Goal: Task Accomplishment & Management: Use online tool/utility

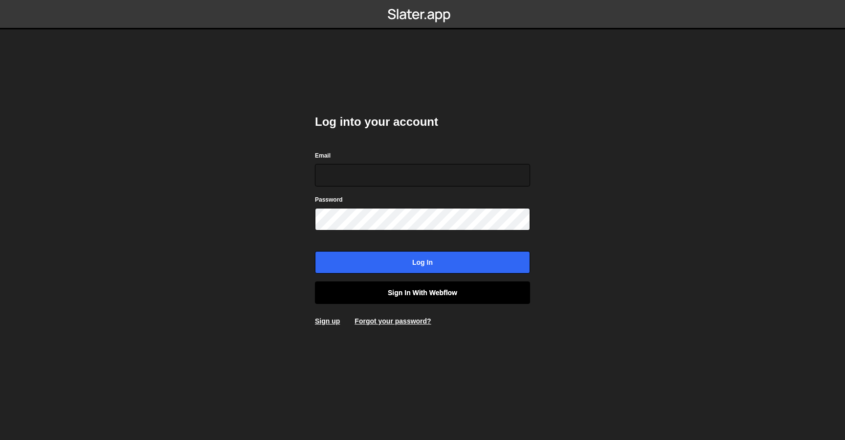
click at [405, 289] on link "Sign in with Webflow" at bounding box center [422, 292] width 215 height 23
click at [450, 289] on link "Sign in with Webflow" at bounding box center [422, 292] width 215 height 23
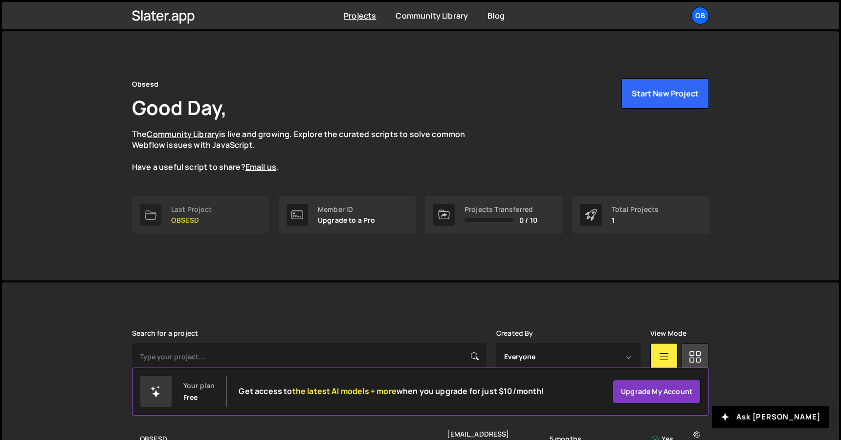
click at [196, 216] on p "OBSESD" at bounding box center [191, 220] width 41 height 8
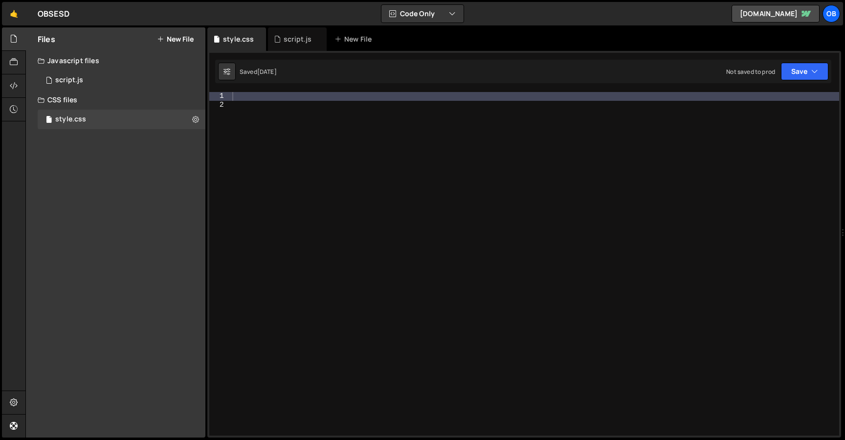
click at [284, 181] on div at bounding box center [534, 272] width 609 height 361
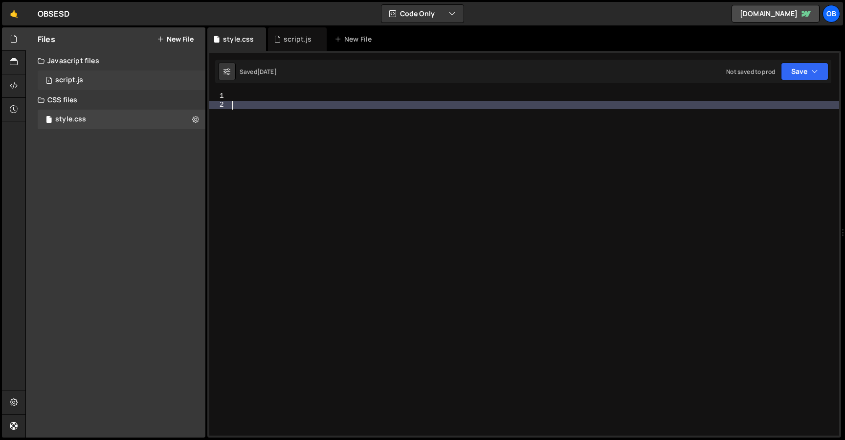
click at [77, 71] on div "1 script.js 0" at bounding box center [122, 80] width 168 height 20
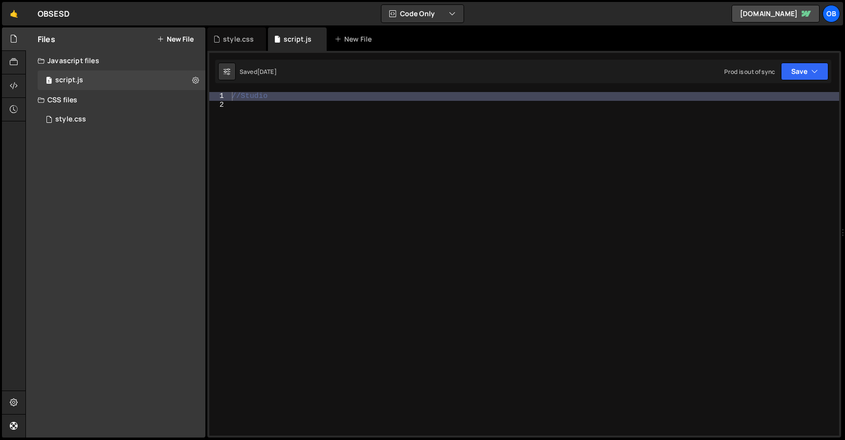
click at [352, 132] on div "//Studio" at bounding box center [535, 272] width 610 height 361
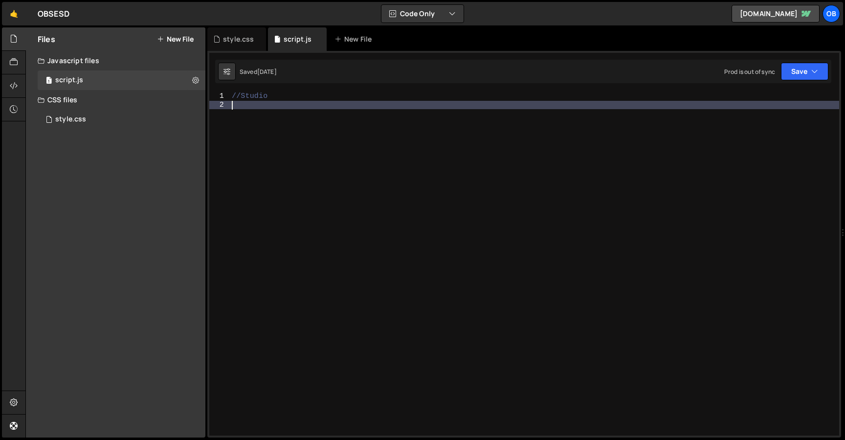
scroll to position [41166, 0]
type textarea "//Studio"
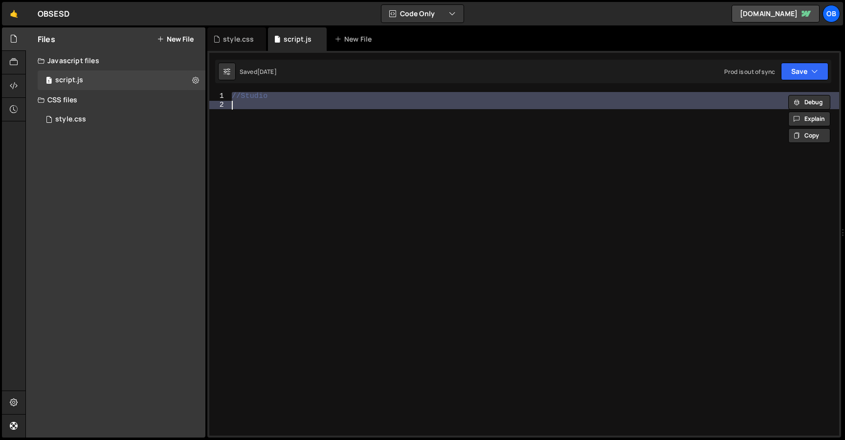
paste textarea
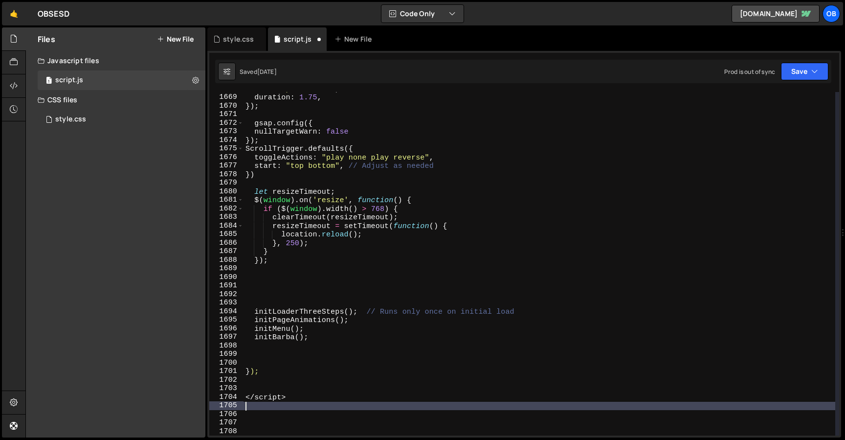
drag, startPoint x: 313, startPoint y: 405, endPoint x: 220, endPoint y: 405, distance: 92.5
click at [220, 405] on div "1668 1669 1670 1671 1672 1673 1674 1675 1676 1677 1678 1679 1680 1681 1682 1683…" at bounding box center [524, 263] width 630 height 343
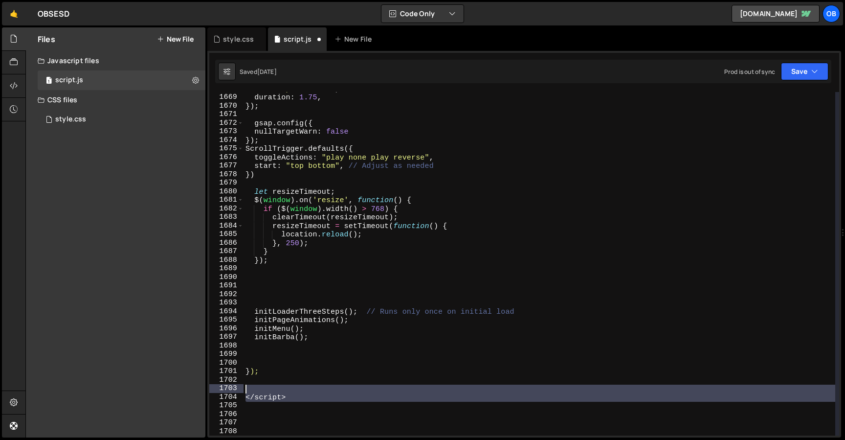
click at [257, 384] on div "ease : "power2.out" , duration : 1.75 , }) ; gsap . config ({ nullTargetWarn : …" at bounding box center [540, 265] width 592 height 361
type textarea "</script>"
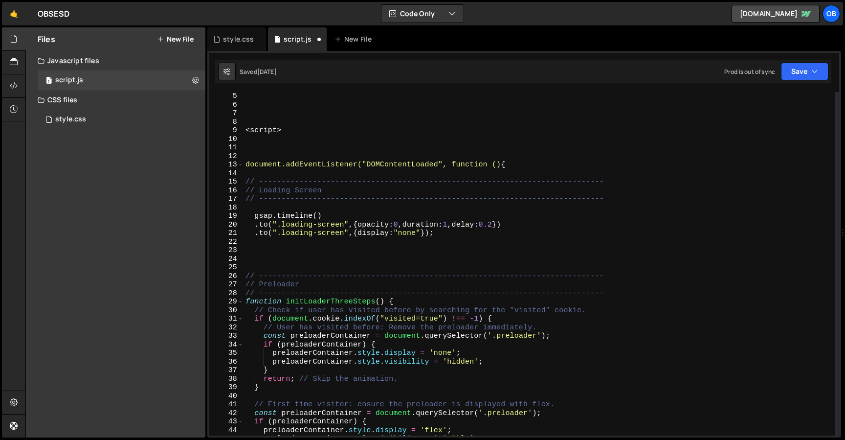
scroll to position [0, 0]
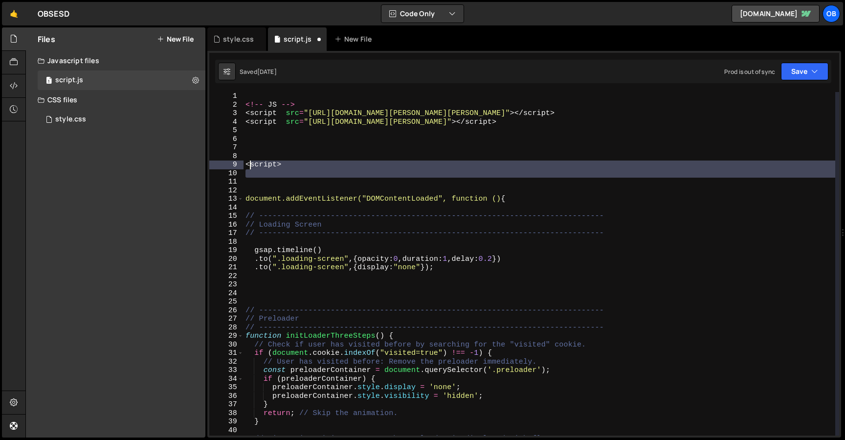
drag, startPoint x: 299, startPoint y: 180, endPoint x: 250, endPoint y: 163, distance: 51.8
click at [250, 161] on div "<!-- JS --> < script src = "https://cdn.jsdelivr.net/npm/lenis@1.2.3/dist/lenis…" at bounding box center [540, 272] width 592 height 361
type textarea "<"
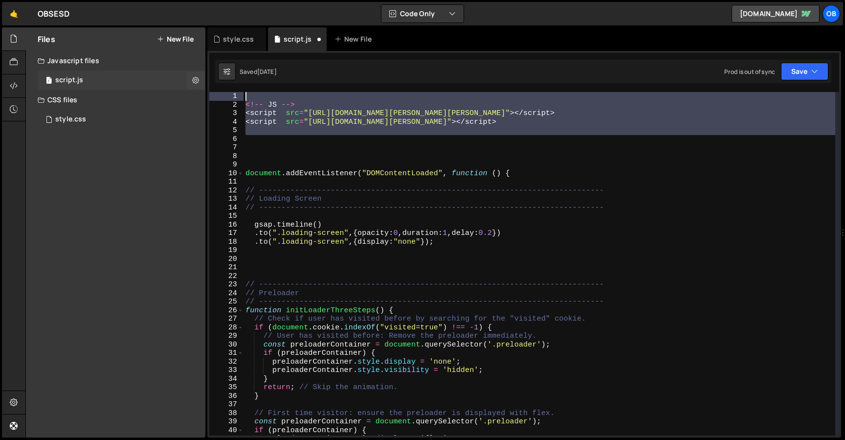
drag, startPoint x: 511, startPoint y: 136, endPoint x: 183, endPoint y: 88, distance: 331.7
click at [183, 88] on div "Files New File Javascript files 1 script.js 0 CSS files style.css 0 Copy share …" at bounding box center [435, 232] width 820 height 410
type textarea "<!-- JS -->"
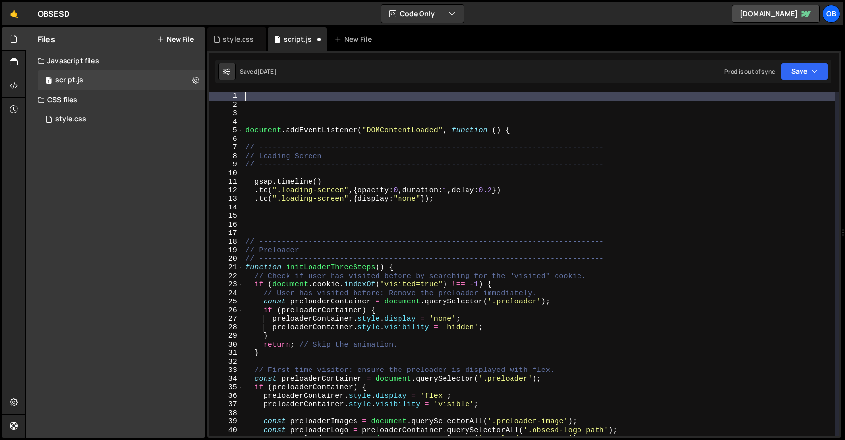
click at [288, 111] on div "document . addEventListener ( "DOMContentLoaded" , function ( ) { // ----------…" at bounding box center [540, 272] width 592 height 361
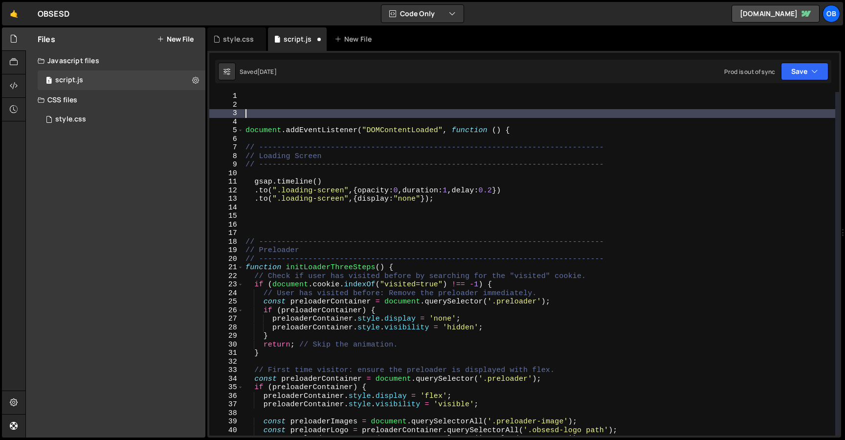
type textarea "// -----------------------------------------------------------------------------"
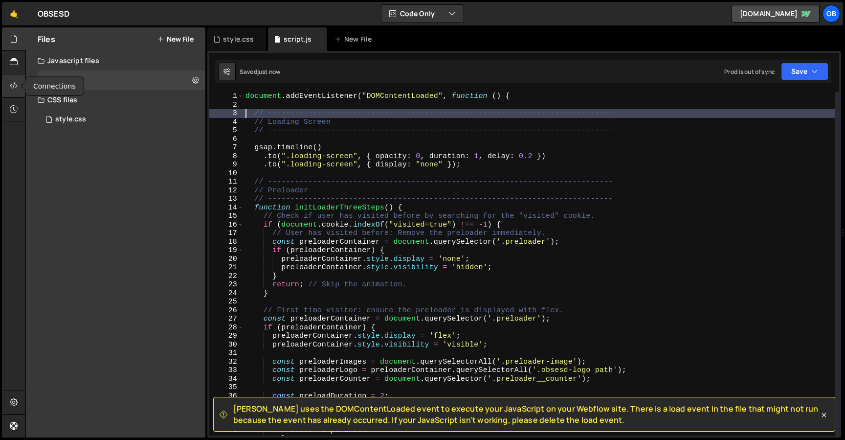
click at [14, 88] on icon at bounding box center [14, 85] width 8 height 11
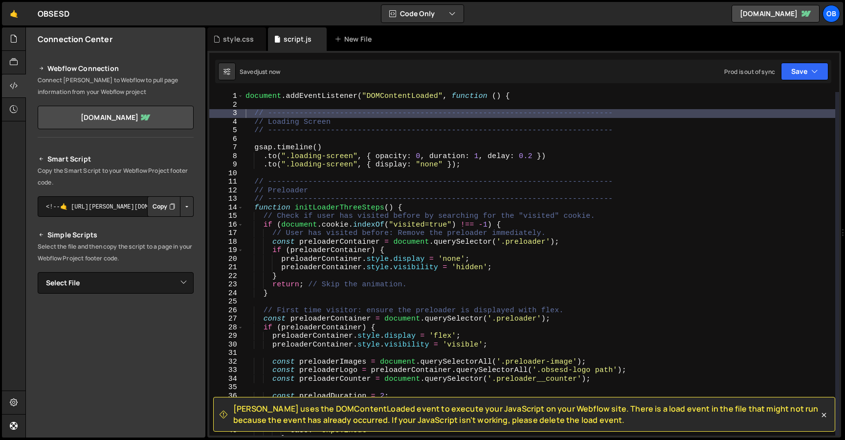
click at [155, 208] on button "Copy" at bounding box center [163, 206] width 33 height 21
click at [502, 90] on div "Slater uses the DOMContentLoaded event to execute your JavaScript on your Webfl…" at bounding box center [524, 244] width 634 height 386
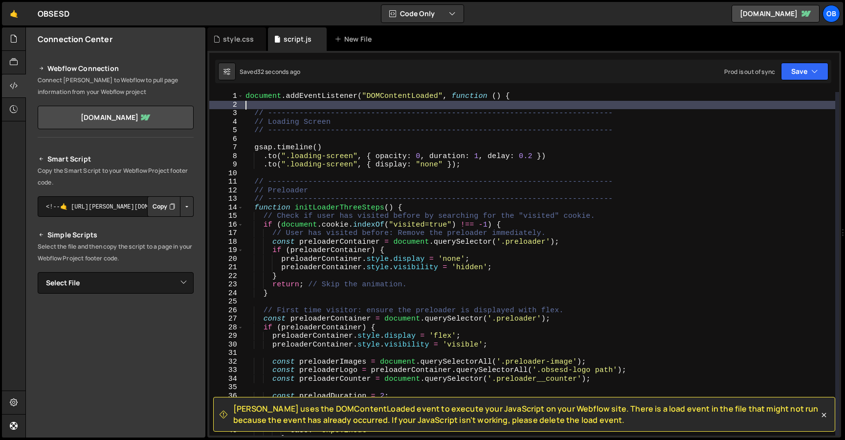
click at [532, 102] on div "document . addEventListener ( "DOMContentLoaded" , function ( ) { // ----------…" at bounding box center [540, 272] width 592 height 361
click at [245, 96] on div "document . addEventListener ( "DOMContentLoaded" , function ( ) { // ----------…" at bounding box center [540, 272] width 592 height 361
type textarea "document.addEventListener("DOMContentLoaded", function () {"
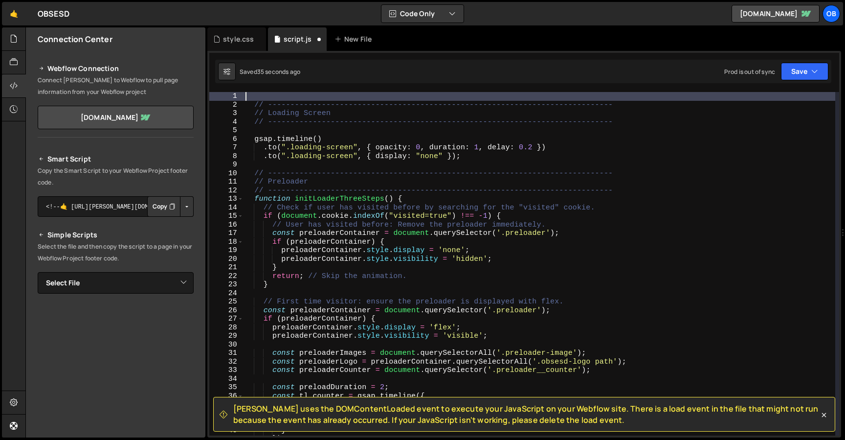
type textarea "document.addEventListener("DOMContentLoaded", function () {"
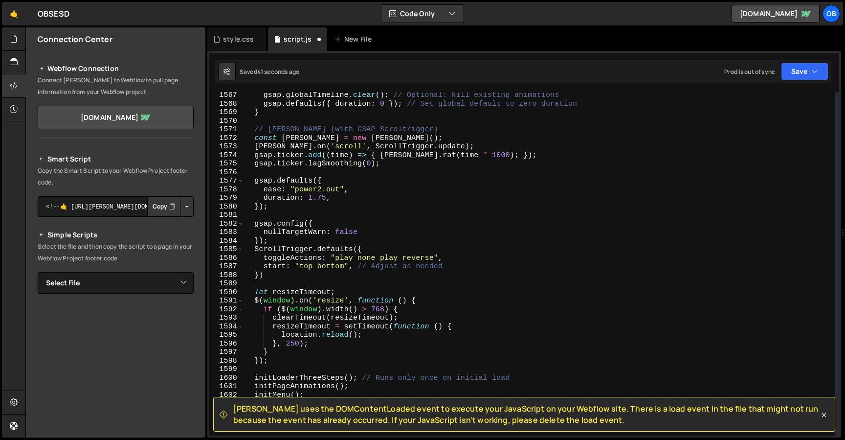
scroll to position [13572, 0]
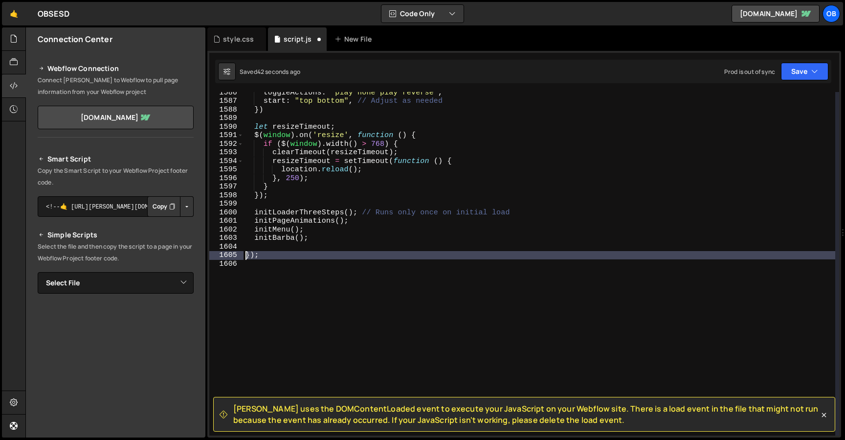
drag, startPoint x: 271, startPoint y: 271, endPoint x: 230, endPoint y: 252, distance: 44.9
click at [230, 252] on div "1586 1587 1588 1589 1590 1591 1592 1593 1594 1595 1596 1597 1598 1599 1600 1601…" at bounding box center [524, 263] width 630 height 343
type textarea "});"
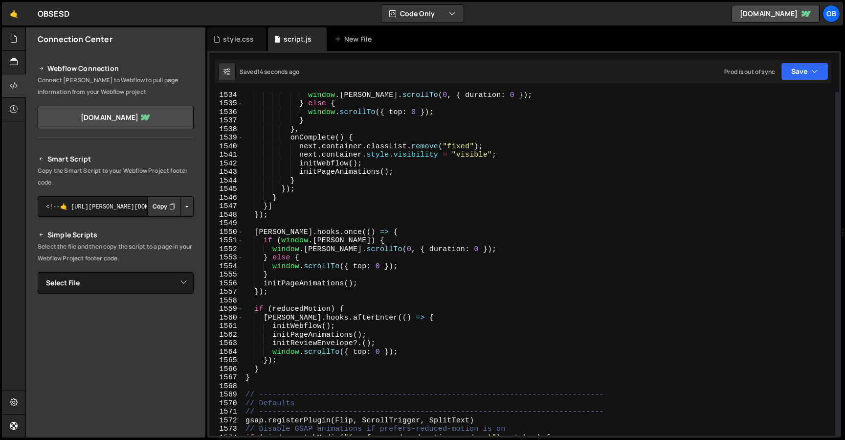
scroll to position [13125, 0]
click at [334, 368] on div "window . lenis . scrollTo ( 0 , { duration : 0 }) ; } else { window . scrollTo …" at bounding box center [540, 270] width 592 height 361
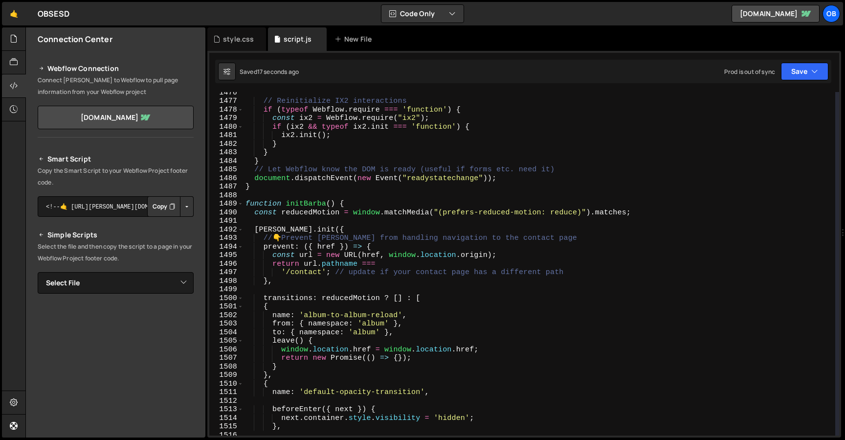
scroll to position [12628, 0]
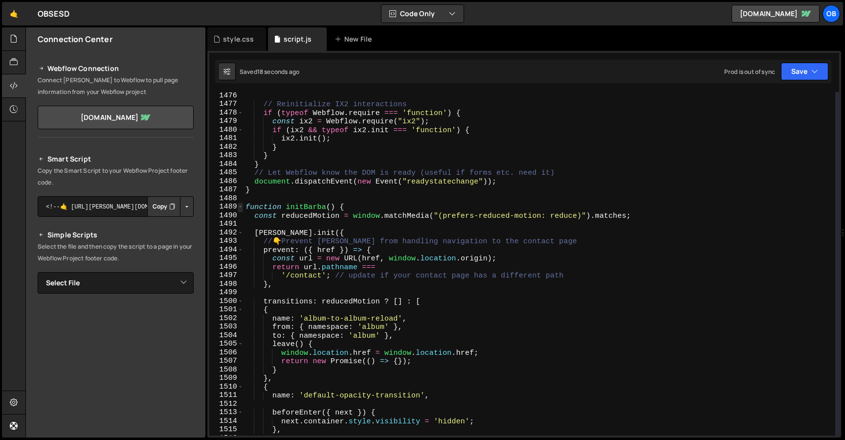
click at [241, 207] on span at bounding box center [240, 207] width 5 height 9
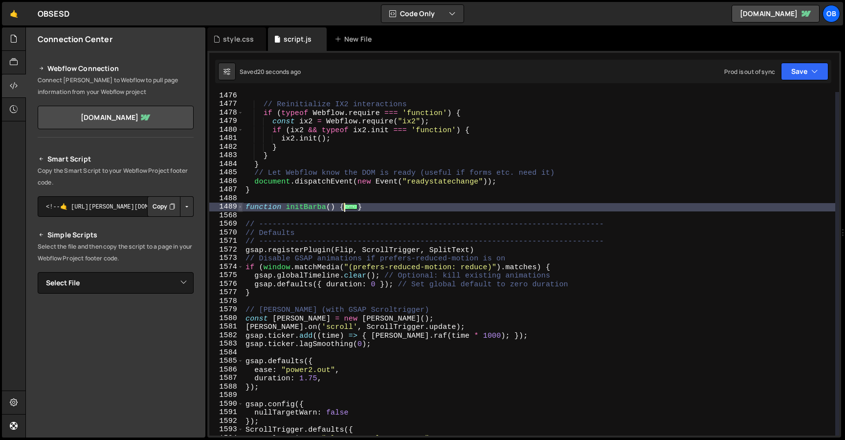
click at [241, 207] on span at bounding box center [240, 207] width 5 height 9
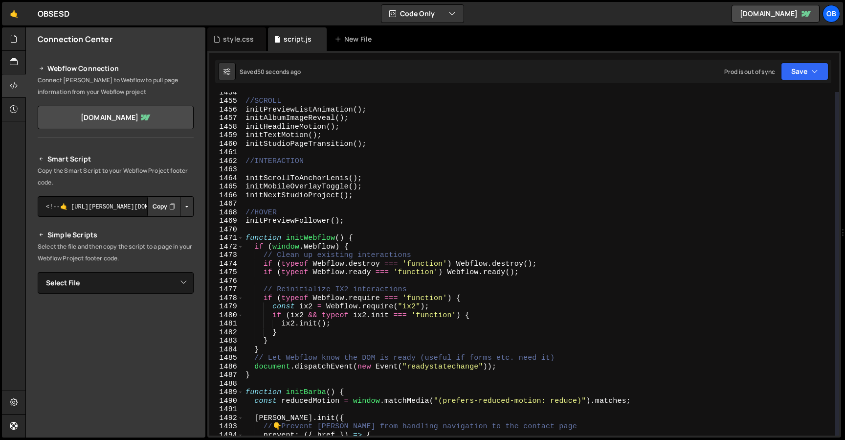
scroll to position [12443, 0]
click at [427, 177] on div "//SCROLL initPreviewListAnimation ( ) ; initAlbumImageReveal ( ) ; initHeadline…" at bounding box center [540, 268] width 592 height 361
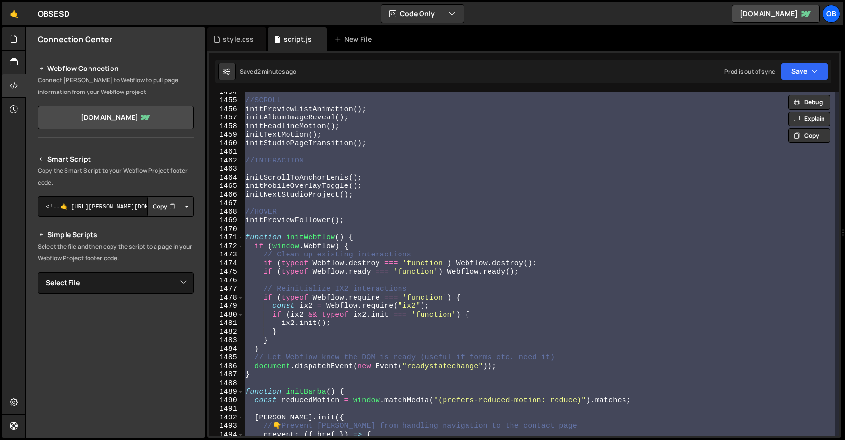
click at [454, 175] on div "//SCROLL initPreviewListAnimation ( ) ; initAlbumImageReveal ( ) ; initHeadline…" at bounding box center [540, 263] width 592 height 343
type textarea "initScrollToAnchorLenis();"
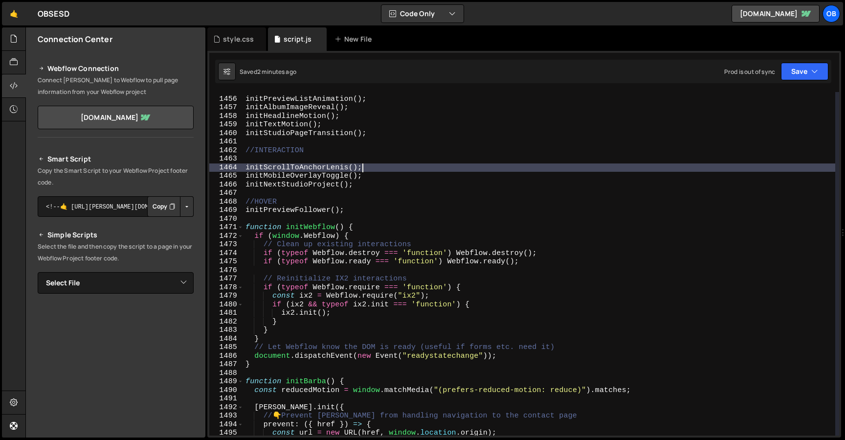
scroll to position [12473, 0]
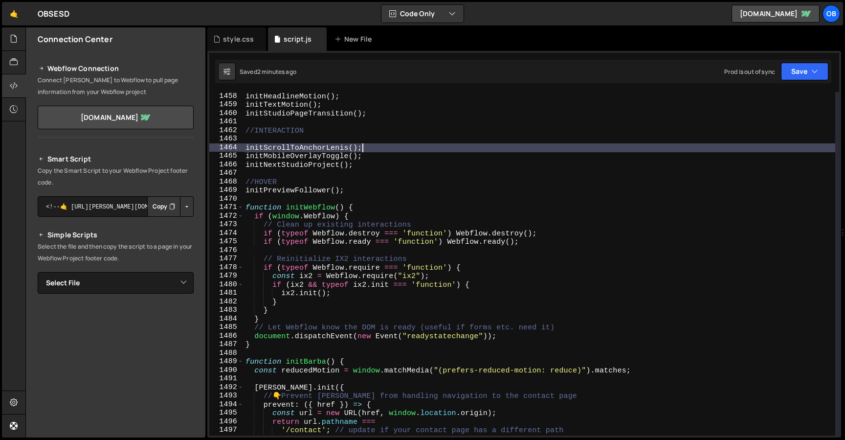
click at [276, 201] on div "initHeadlineMotion ( ) ; initTextMotion ( ) ; initStudioPageTransition ( ) ; //…" at bounding box center [540, 272] width 592 height 361
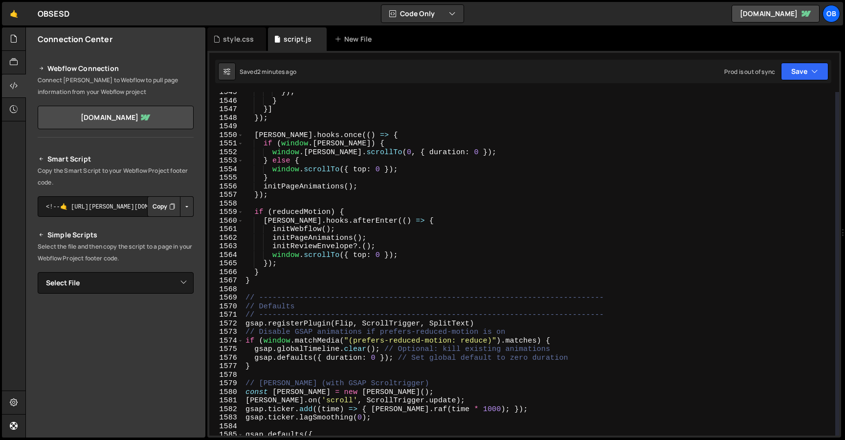
scroll to position [13235, 0]
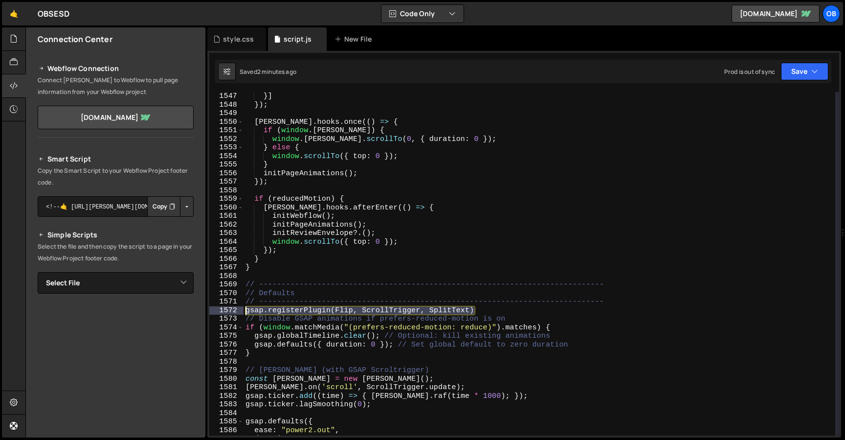
drag, startPoint x: 483, startPoint y: 310, endPoint x: 226, endPoint y: 308, distance: 257.3
click at [226, 308] on div "1547 1548 1549 1550 1551 1552 1553 1554 1555 1556 1557 1558 1559 1560 1561 1562…" at bounding box center [524, 263] width 630 height 343
type textarea "gsap.registerPlugin(Flip, ScrollTrigger, SplitText)"
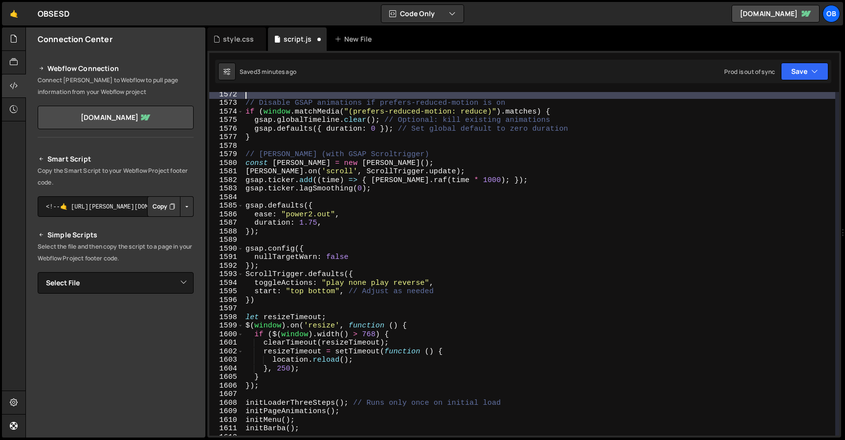
scroll to position [13465, 0]
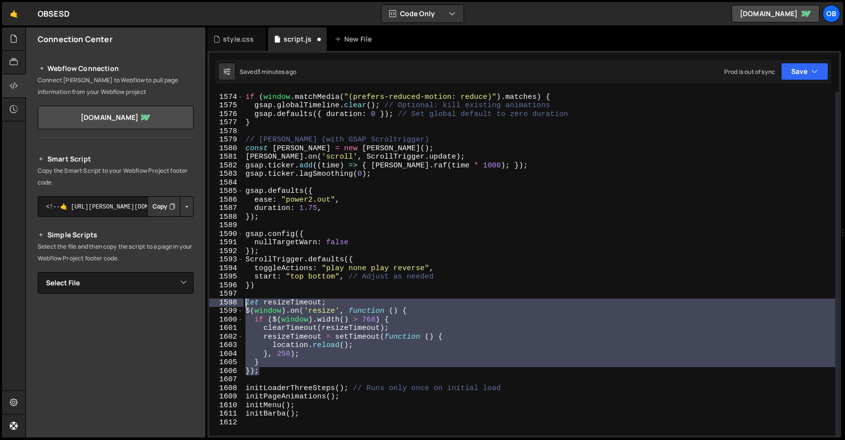
drag, startPoint x: 298, startPoint y: 373, endPoint x: 227, endPoint y: 302, distance: 100.7
click at [227, 302] on div "1573 1574 1575 1576 1577 1578 1579 1580 1581 1582 1583 1584 1585 1586 1587 1588…" at bounding box center [524, 263] width 630 height 343
type textarea "let resizeTimeout; $(window).on('resize', function () {"
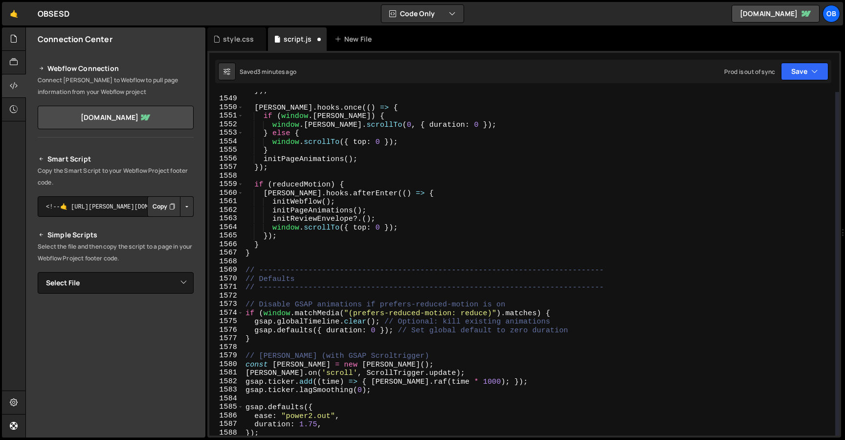
scroll to position [13221, 0]
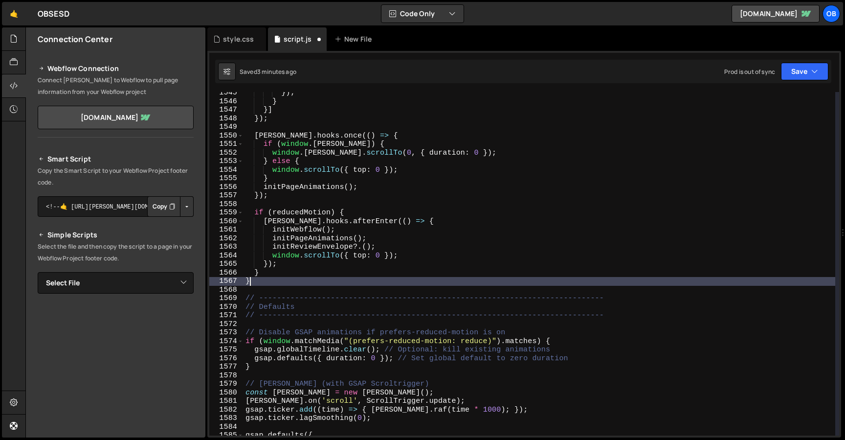
click at [294, 278] on div "}) ; } }] }) ; barba . hooks . once (( ) => { if ( window . lenis ) { window . …" at bounding box center [540, 269] width 592 height 361
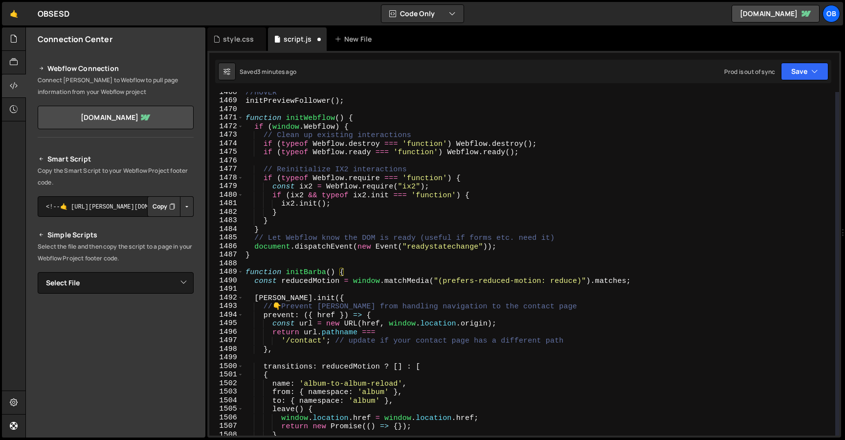
scroll to position [12563, 0]
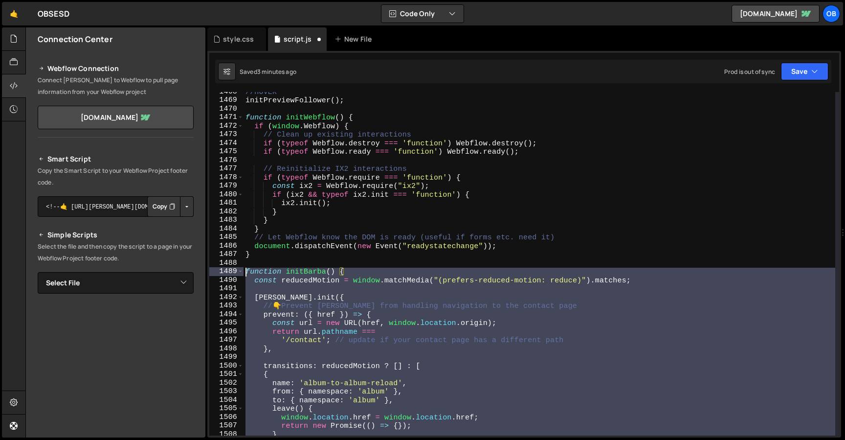
click at [248, 271] on div "//HOVER initPreviewFollower ( ) ; function initWebflow ( ) { if ( window . Webf…" at bounding box center [540, 268] width 592 height 361
type textarea "function initBarba() { const reducedMotion = window.matchMedia("(prefers-reduce…"
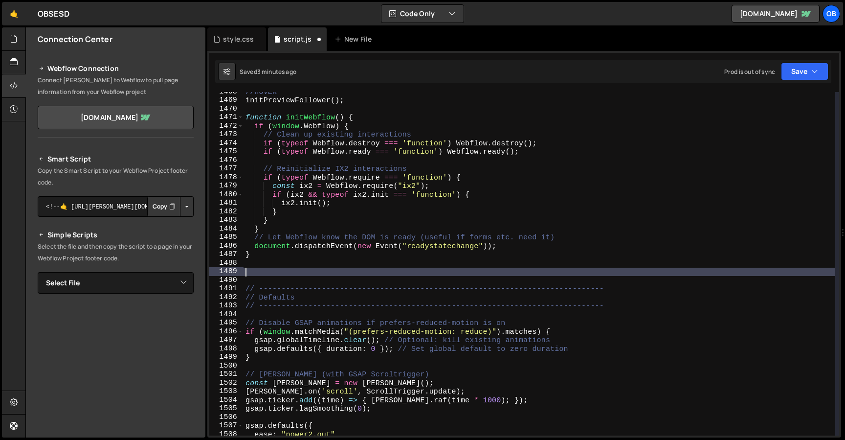
click at [246, 113] on div "//HOVER initPreviewFollower ( ) ; function initWebflow ( ) { if ( window . Webf…" at bounding box center [540, 268] width 592 height 361
type textarea "function initWebflow() { if (window.Webflow) {"
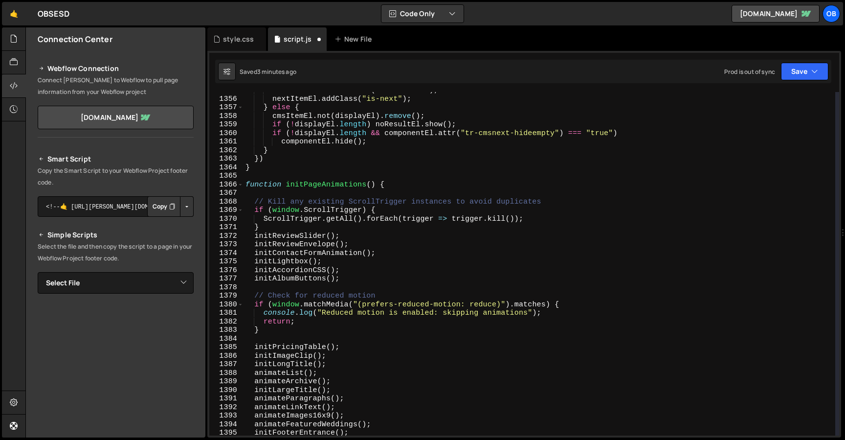
scroll to position [11598, 0]
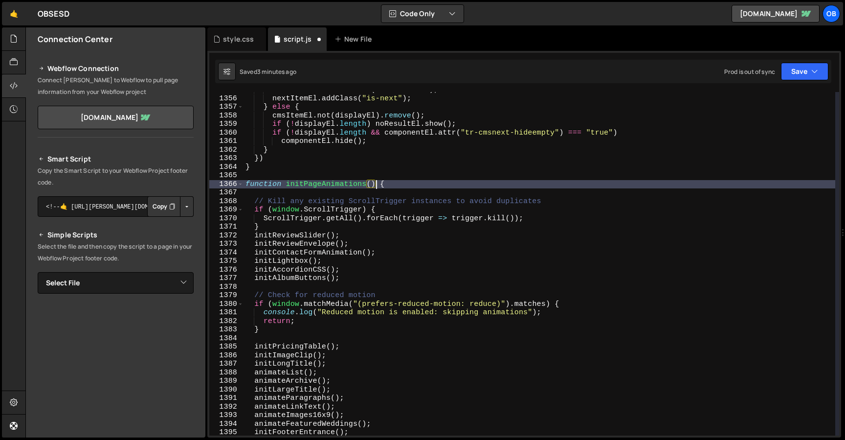
click at [378, 188] on div "currentItemEl . addClass ( "is-current" ) ; nextItemEl . addClass ( "is-next" )…" at bounding box center [540, 266] width 592 height 361
type textarea "function initPageAnimations() {"
click at [287, 183] on div "currentItemEl . addClass ( "is-current" ) ; nextItemEl . addClass ( "is-next" )…" at bounding box center [540, 266] width 592 height 361
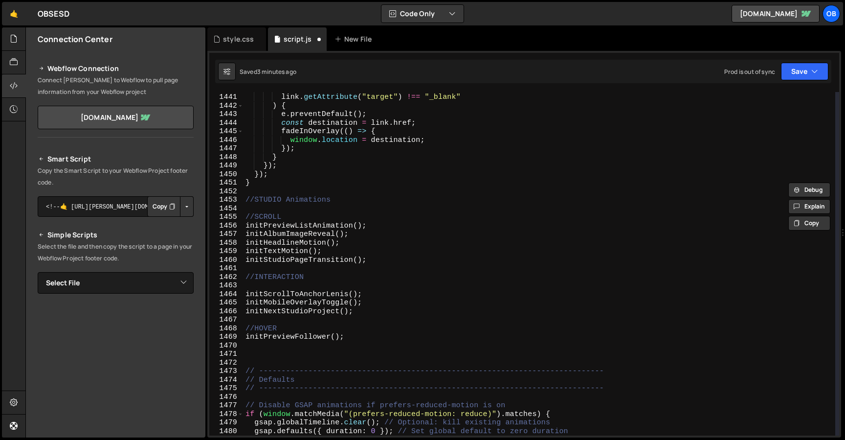
scroll to position [12342, 0]
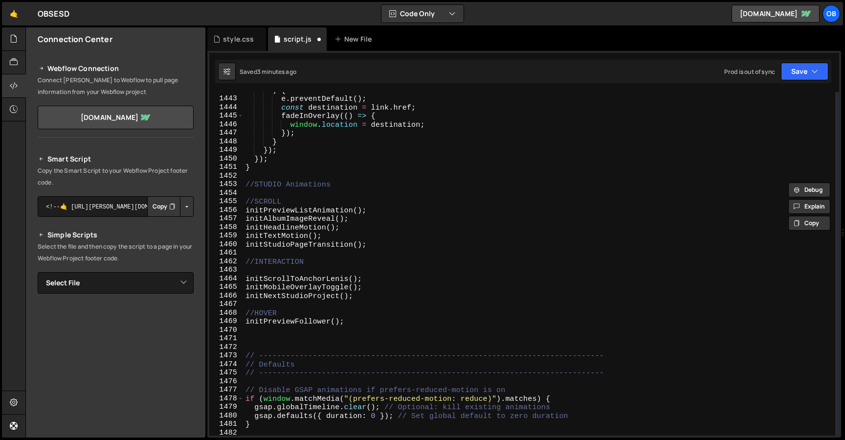
click at [295, 338] on div ") { e . preventDefault ( ) ; const destination = link . href ; fadeInOverlay ((…" at bounding box center [540, 266] width 592 height 361
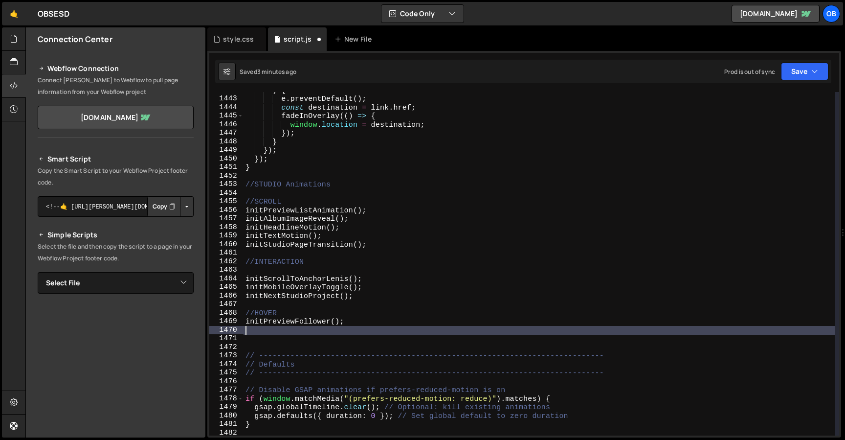
click at [285, 331] on div ") { e . preventDefault ( ) ; const destination = link . href ; fadeInOverlay ((…" at bounding box center [540, 266] width 592 height 361
paste textarea "initPageAnimations()"
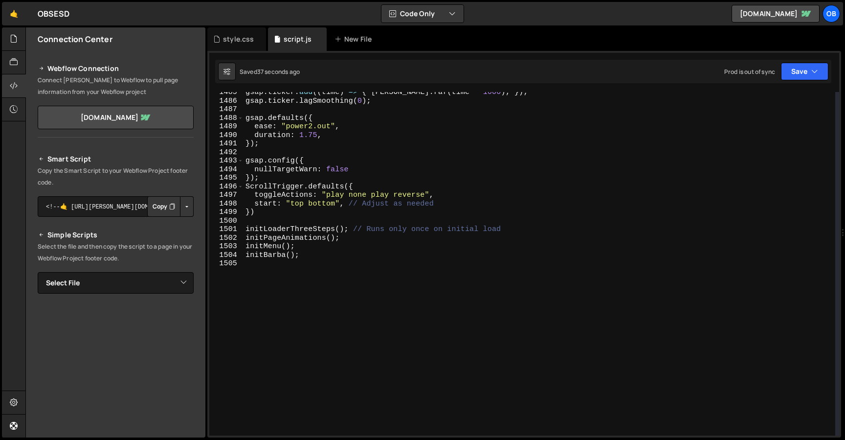
scroll to position [12708, 0]
drag, startPoint x: 331, startPoint y: 255, endPoint x: 237, endPoint y: 253, distance: 94.4
click at [237, 253] on div "initPageAnimations(); 1485 1486 1487 1488 1489 1490 1491 1492 1493 1494 1495 14…" at bounding box center [524, 263] width 630 height 343
type textarea "initBarba();"
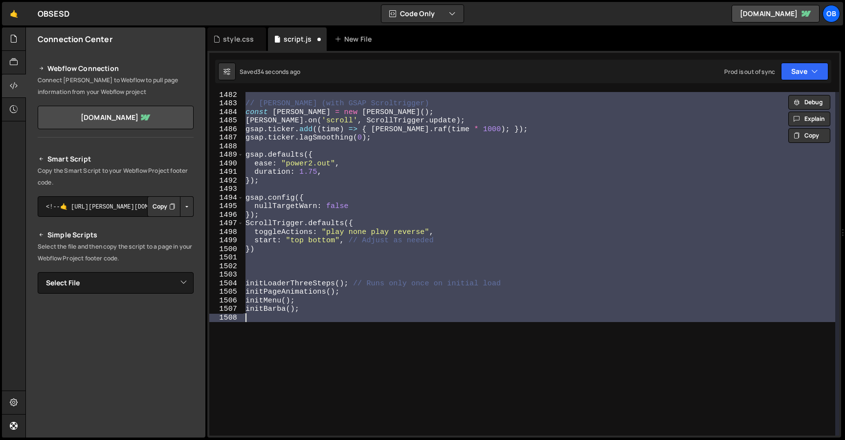
scroll to position [12404, 0]
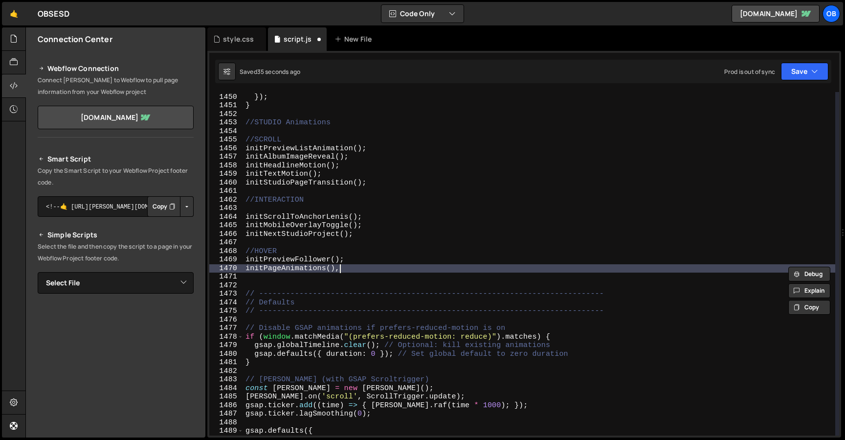
type textarea "initPageAnimations()"
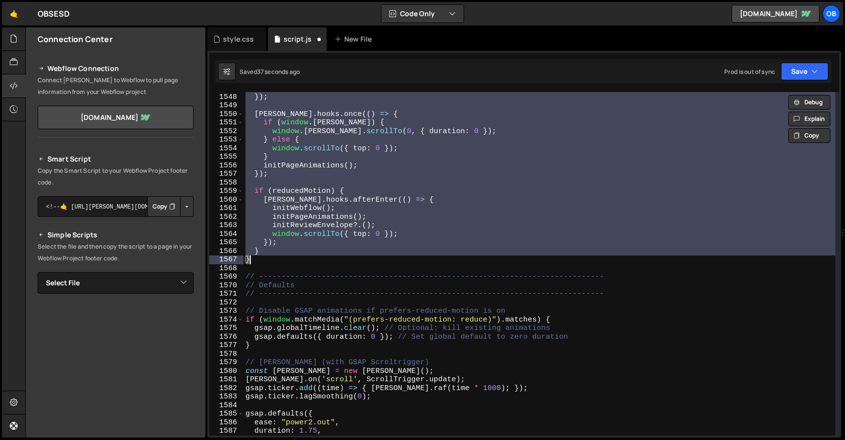
scroll to position [13243, 0]
type textarea "} });"
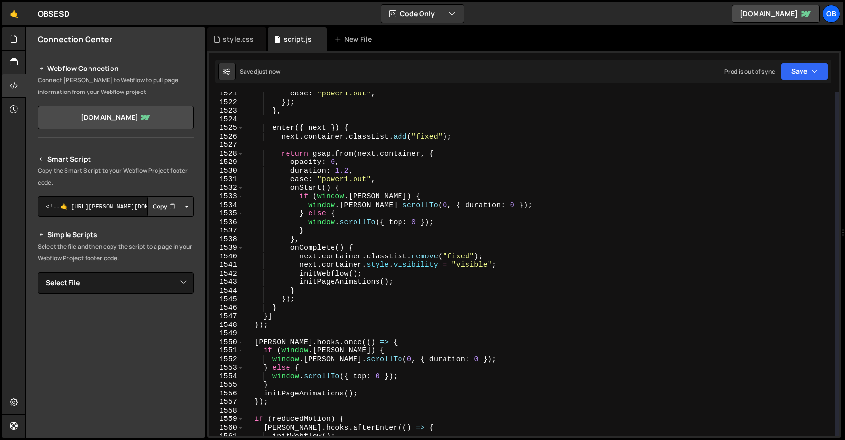
scroll to position [13020, 0]
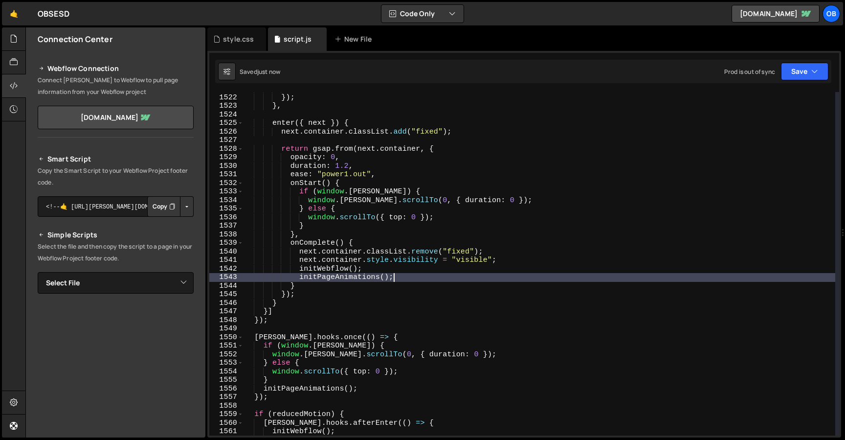
click at [409, 275] on div "ease : "power1.out" , }) ; } , enter ({ next }) { next . container . classList …" at bounding box center [540, 265] width 592 height 361
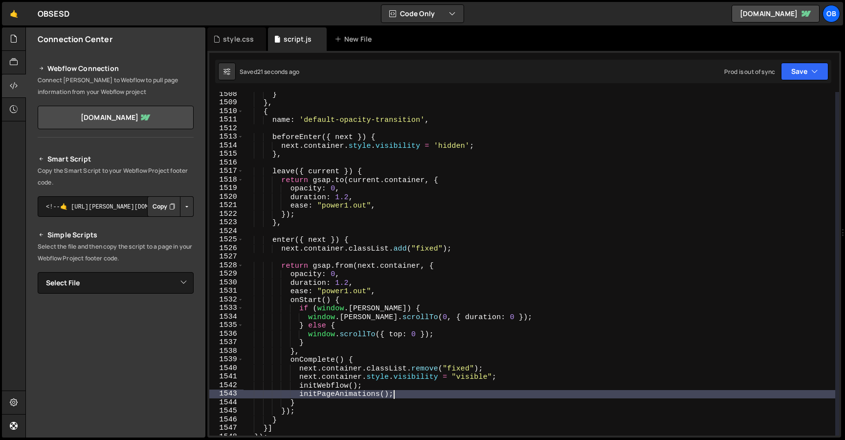
scroll to position [12904, 0]
click at [296, 385] on div "} } , { name : 'default-opacity-transition' , beforeEnter ({ next }) { next . c…" at bounding box center [540, 269] width 592 height 361
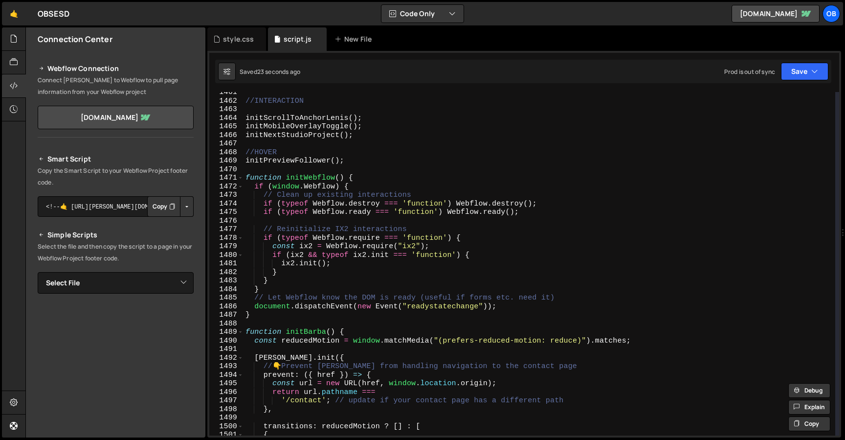
scroll to position [12447, 0]
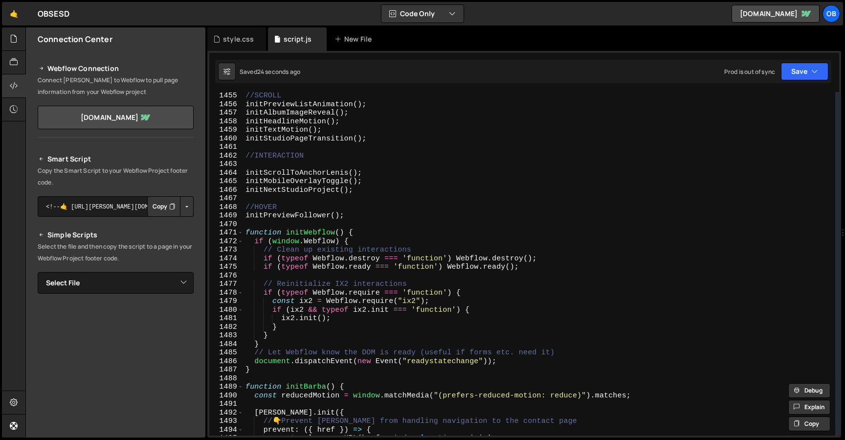
click at [395, 191] on div "//SCROLL initPreviewListAnimation ( ) ; initAlbumImageReveal ( ) ; initHeadline…" at bounding box center [540, 271] width 592 height 361
type textarea "initNextStudioProject();"
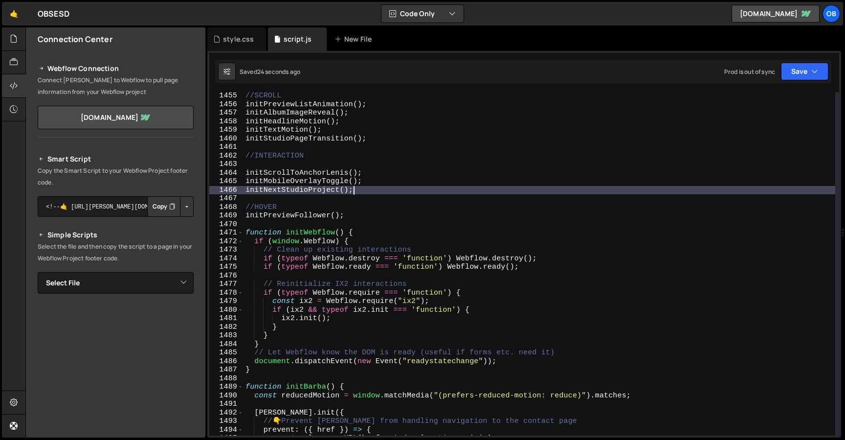
click at [369, 220] on div "//SCROLL initPreviewListAnimation ( ) ; initAlbumImageReveal ( ) ; initHeadline…" at bounding box center [540, 271] width 592 height 361
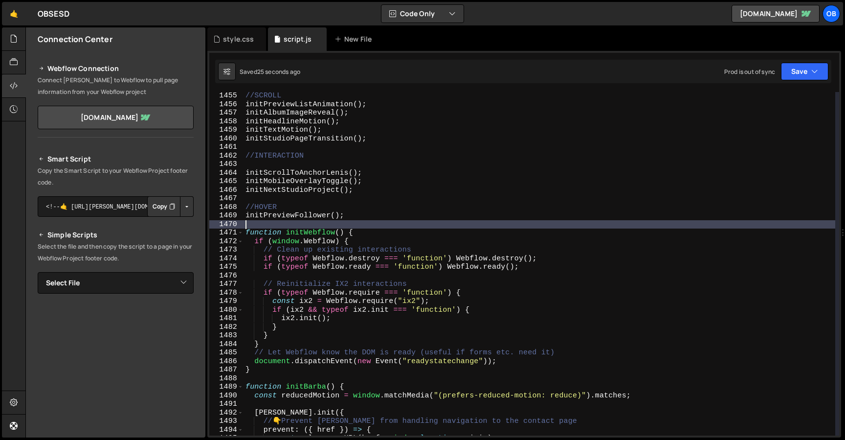
paste textarea "initPageAnimations();"
type textarea "initPageAnimations();"
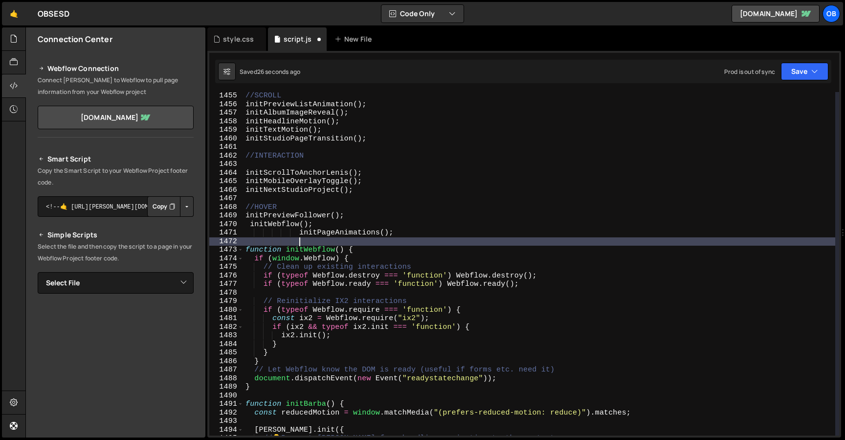
scroll to position [0, 3]
click at [242, 248] on span at bounding box center [240, 250] width 5 height 9
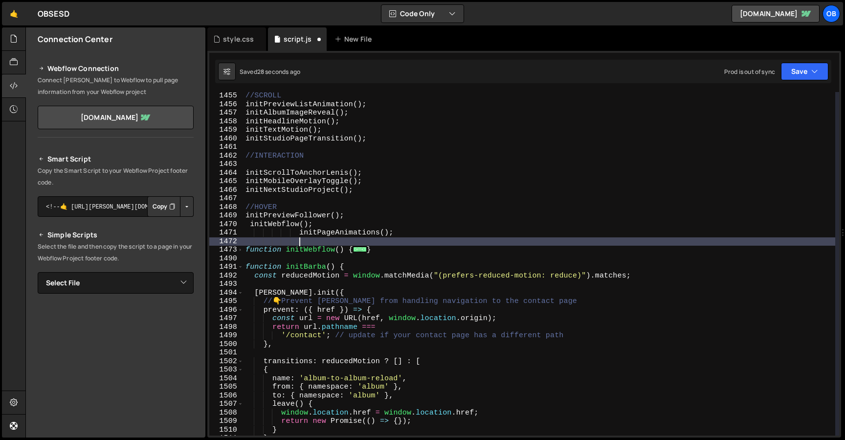
click at [245, 268] on div "//SCROLL initPreviewListAnimation ( ) ; initAlbumImageReveal ( ) ; initHeadline…" at bounding box center [540, 271] width 592 height 361
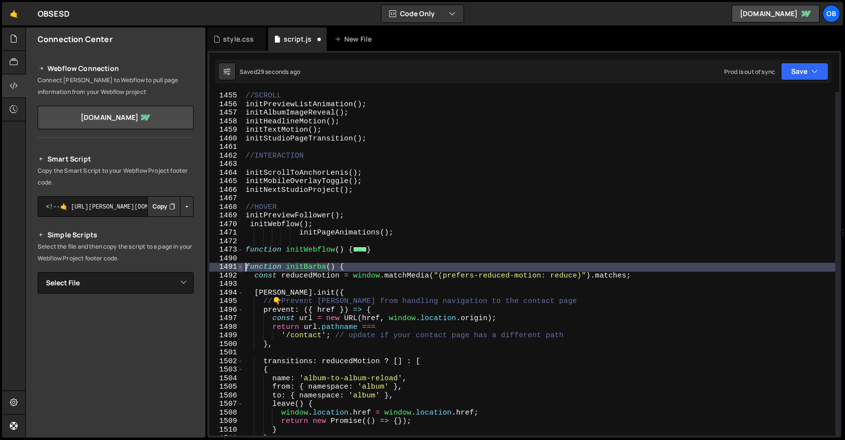
click at [242, 268] on span at bounding box center [240, 267] width 5 height 9
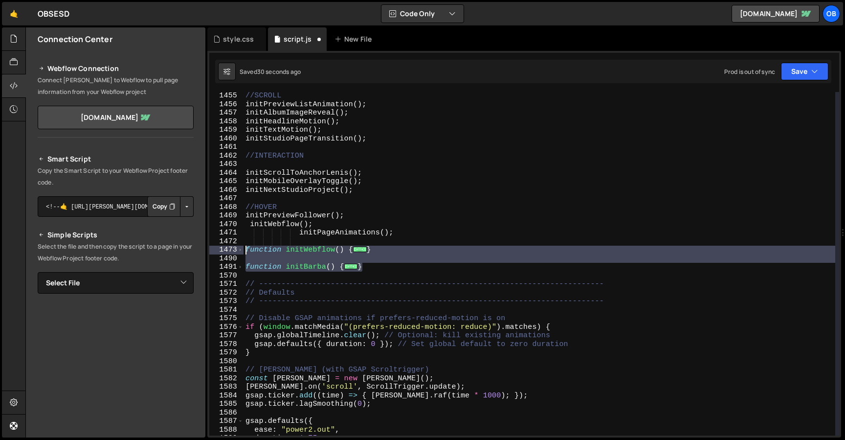
drag, startPoint x: 384, startPoint y: 270, endPoint x: 235, endPoint y: 246, distance: 151.0
click at [235, 246] on div "function initBarba() { 1455 1456 1457 1458 1459 1460 1461 1462 1463 1464 1465 1…" at bounding box center [524, 263] width 630 height 343
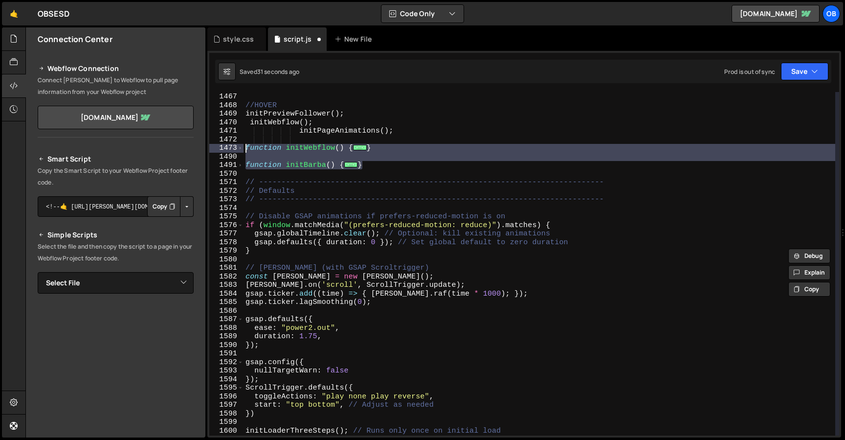
scroll to position [12751, 0]
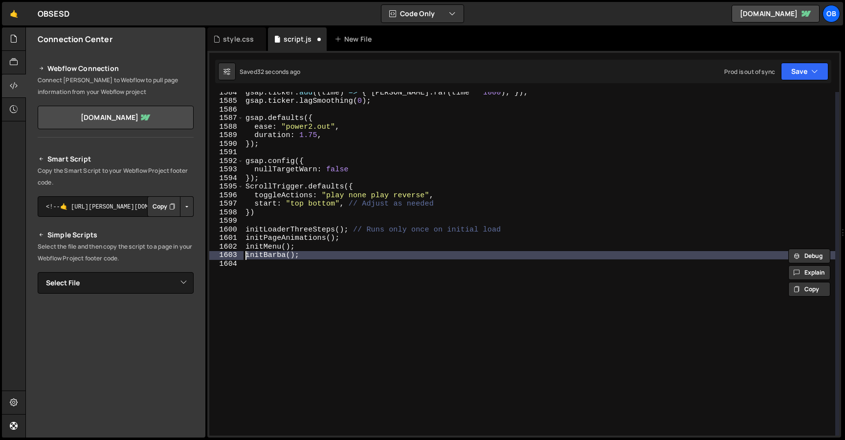
drag, startPoint x: 327, startPoint y: 261, endPoint x: 228, endPoint y: 257, distance: 98.4
click at [228, 257] on div "function initWebflow() { if (window.Webflow) { 1584 1585 1586 1587 1588 1589 15…" at bounding box center [524, 263] width 630 height 343
type textarea "initBarba();"
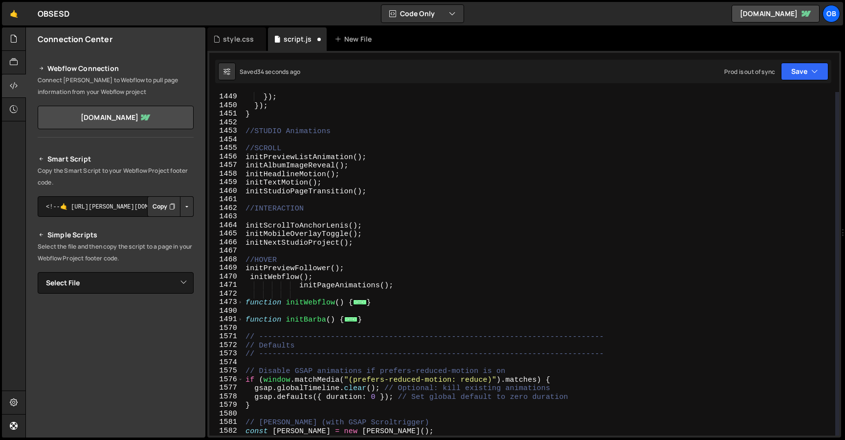
scroll to position [12395, 0]
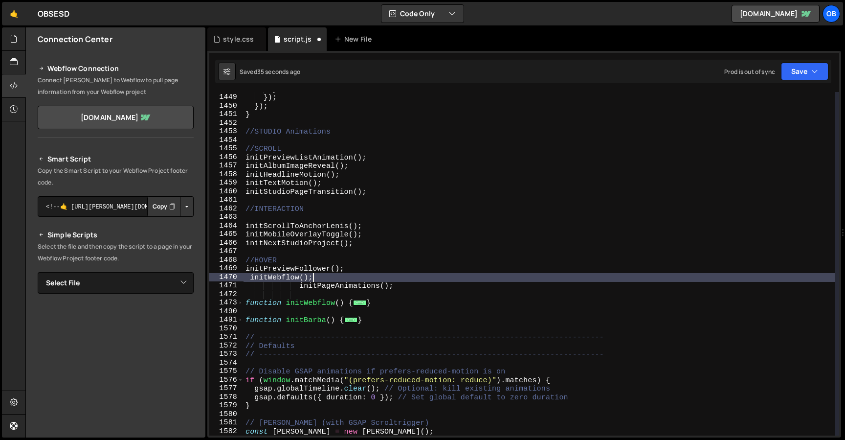
click at [394, 276] on div "} }) ; }) ; } //STUDIO Animations //SCROLL initPreviewListAnimation ( ) ; initA…" at bounding box center [540, 265] width 592 height 361
drag, startPoint x: 397, startPoint y: 286, endPoint x: 171, endPoint y: 279, distance: 226.1
click at [171, 279] on div "Files New File Javascript files 1 script.js 0 CSS files style.css 0 Copy share …" at bounding box center [435, 232] width 820 height 410
type textarea "initWebflow(); initPageAnimations();"
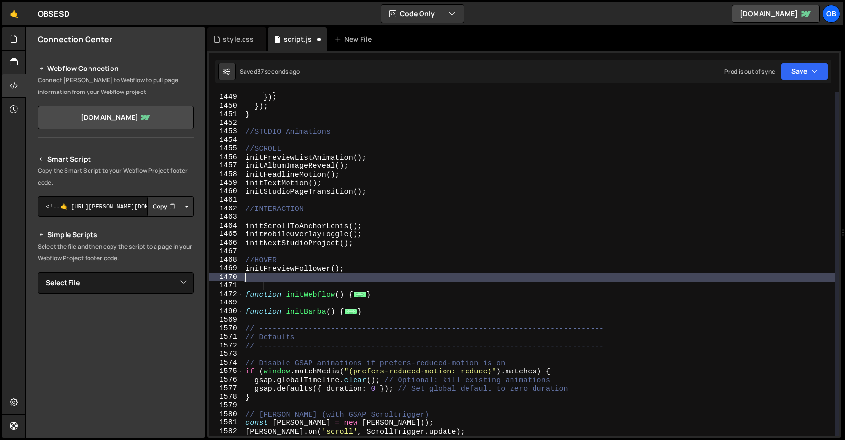
click at [271, 317] on div "} }) ; }) ; } //STUDIO Animations //SCROLL initPreviewListAnimation ( ) ; initA…" at bounding box center [540, 265] width 592 height 361
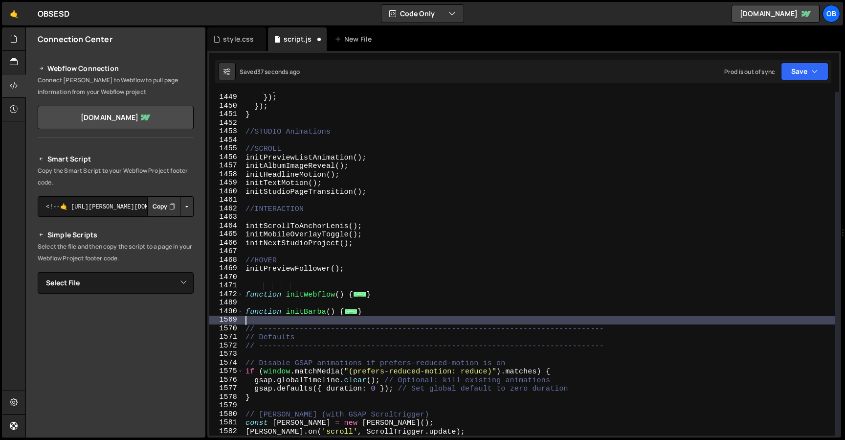
paste textarea "initPageAnimations();"
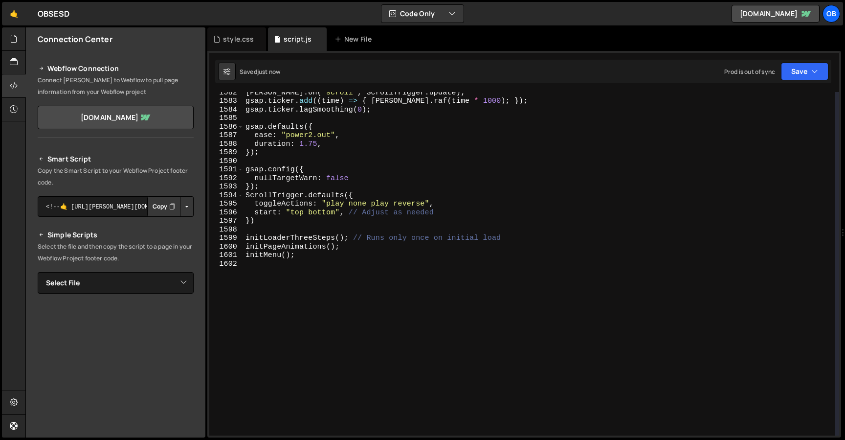
scroll to position [13538, 0]
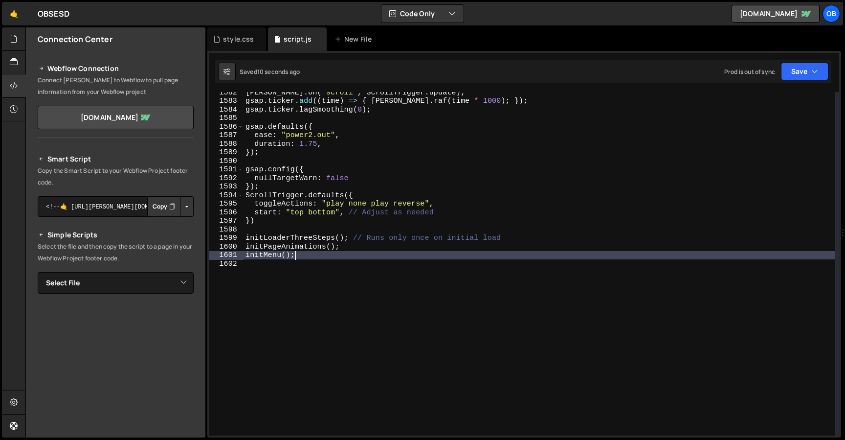
click at [364, 254] on div "lenis . on ( 'scroll' , ScrollTrigger . update ) ; gsap . ticker . add (( time …" at bounding box center [540, 268] width 592 height 361
click at [364, 244] on div "lenis . on ( 'scroll' , ScrollTrigger . update ) ; gsap . ticker . add (( time …" at bounding box center [540, 268] width 592 height 361
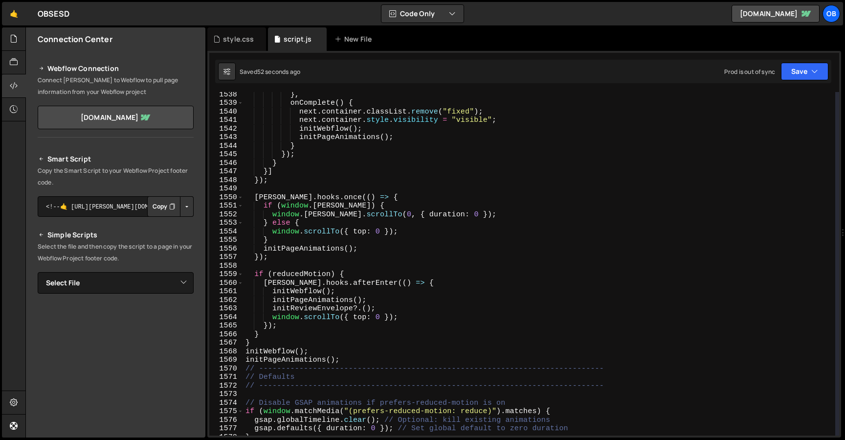
scroll to position [13160, 0]
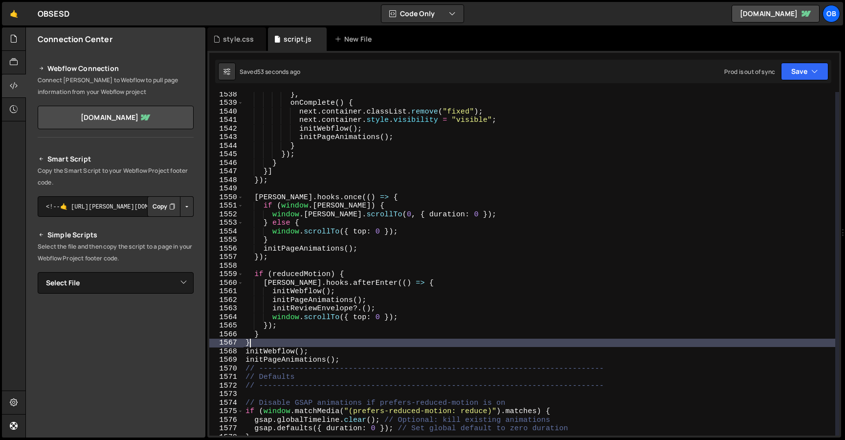
click at [307, 343] on div "} , onComplete ( ) { next . container . classList . remove ( "fixed" ) ; next .…" at bounding box center [540, 270] width 592 height 361
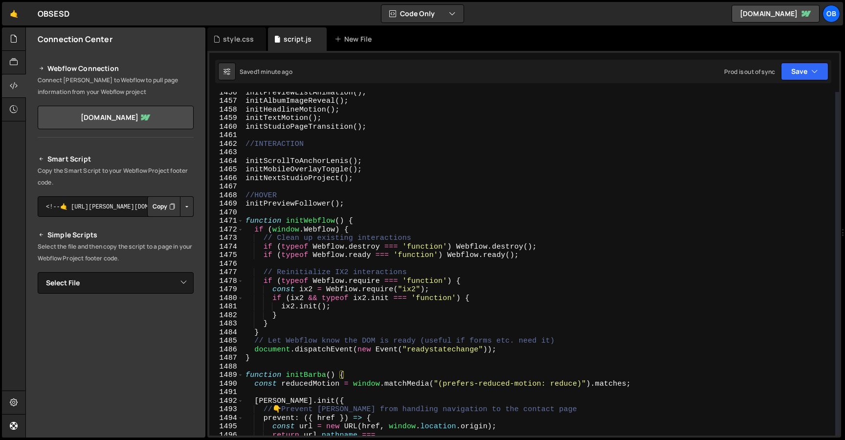
scroll to position [12460, 0]
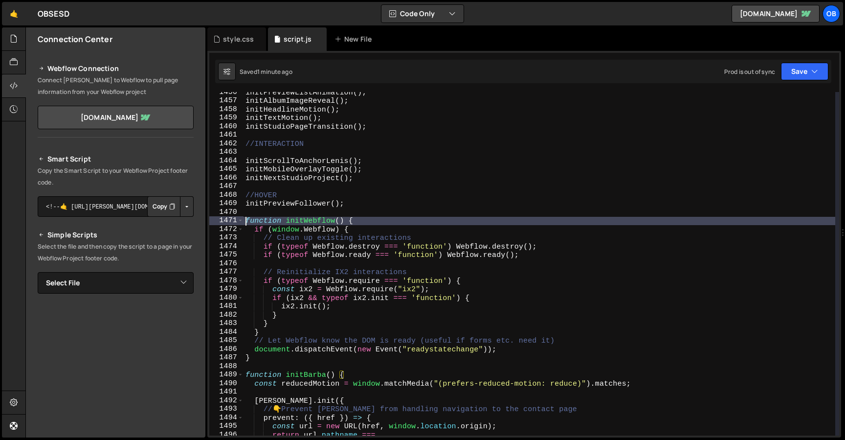
click at [246, 220] on div "initPreviewListAnimation ( ) ; initAlbumImageReveal ( ) ; initHeadlineMotion ( …" at bounding box center [540, 268] width 592 height 361
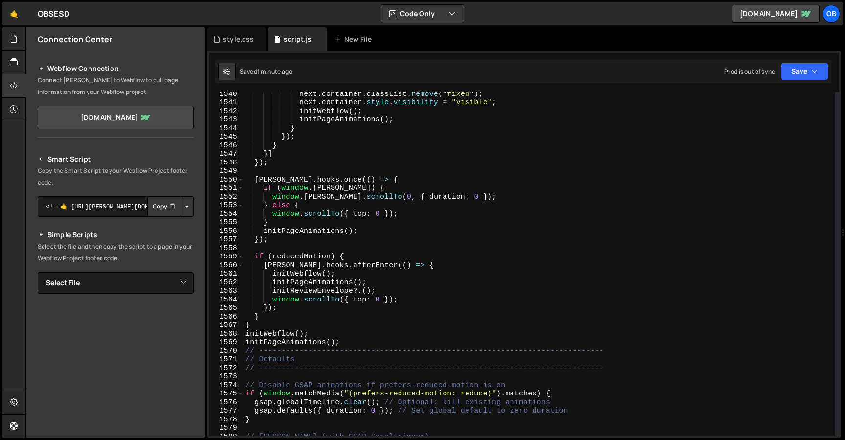
scroll to position [13177, 0]
click at [269, 331] on div "next . container . classList . remove ( "fixed" ) ; next . container . style . …" at bounding box center [540, 270] width 592 height 361
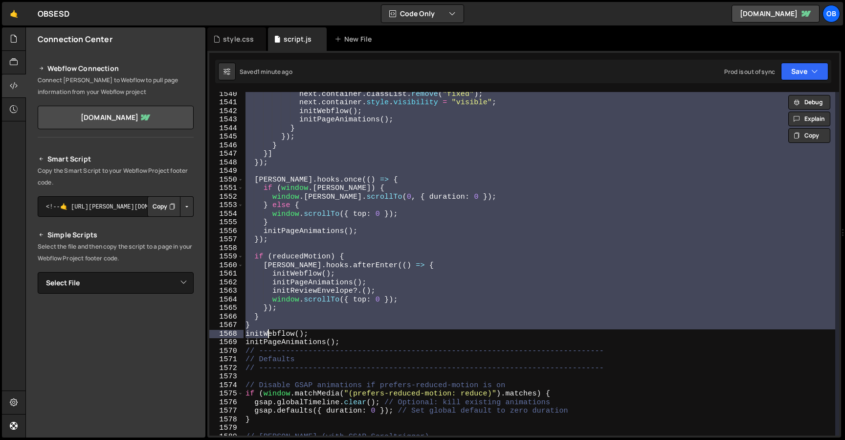
click at [277, 322] on div "next . container . classList . remove ( "fixed" ) ; next . container . style . …" at bounding box center [540, 263] width 592 height 343
type textarea "} }"
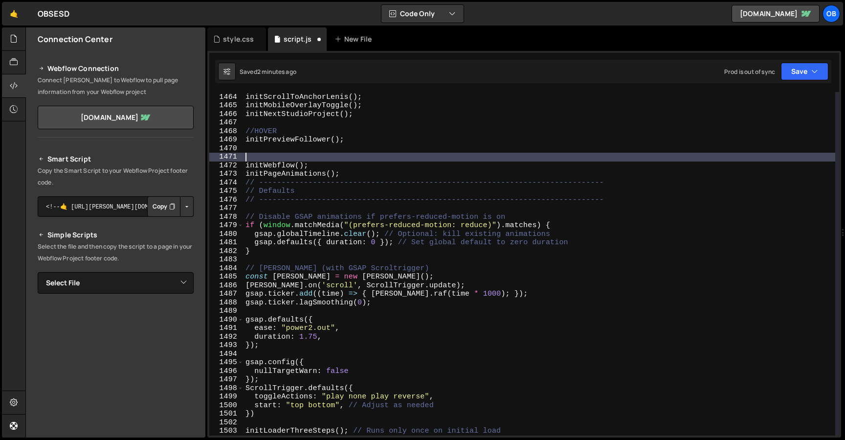
scroll to position [13243, 0]
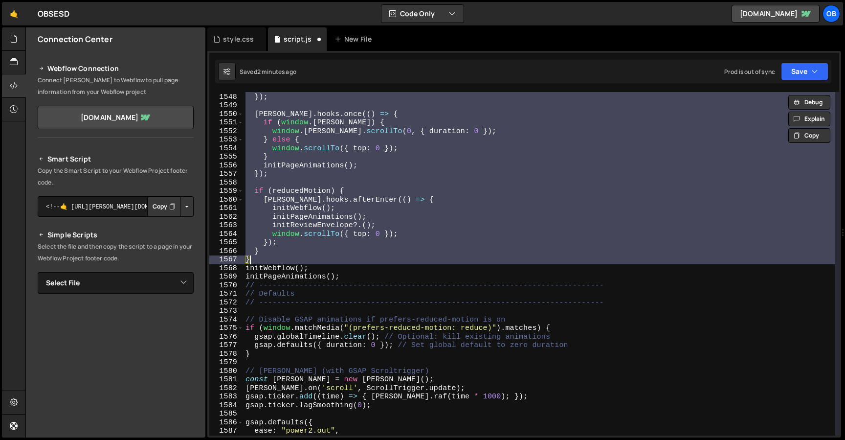
click at [337, 237] on div "}] }) ; barba . hooks . once (( ) => { if ( window . lenis ) { window . lenis .…" at bounding box center [540, 264] width 592 height 361
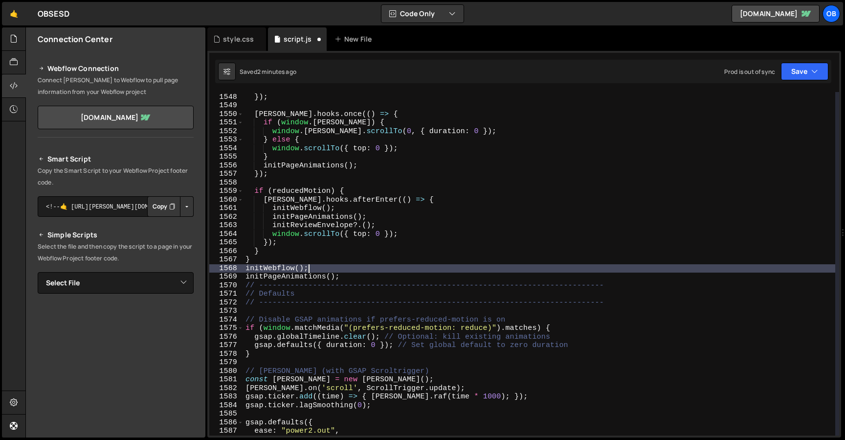
click at [327, 270] on div "}] }) ; barba . hooks . once (( ) => { if ( window . lenis ) { window . lenis .…" at bounding box center [540, 264] width 592 height 361
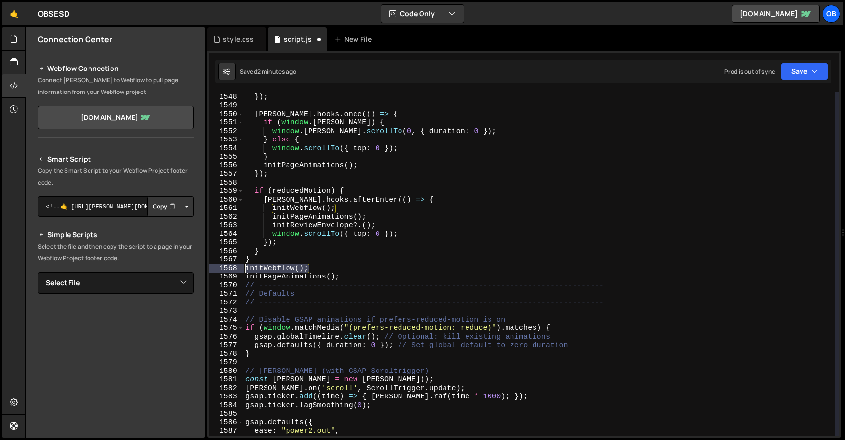
drag, startPoint x: 327, startPoint y: 270, endPoint x: 220, endPoint y: 270, distance: 107.6
click at [220, 270] on div "initWebflow(); 1547 1548 1549 1550 1551 1552 1553 1554 1555 1556 1557 1558 1559…" at bounding box center [524, 263] width 630 height 343
paste textarea "}"
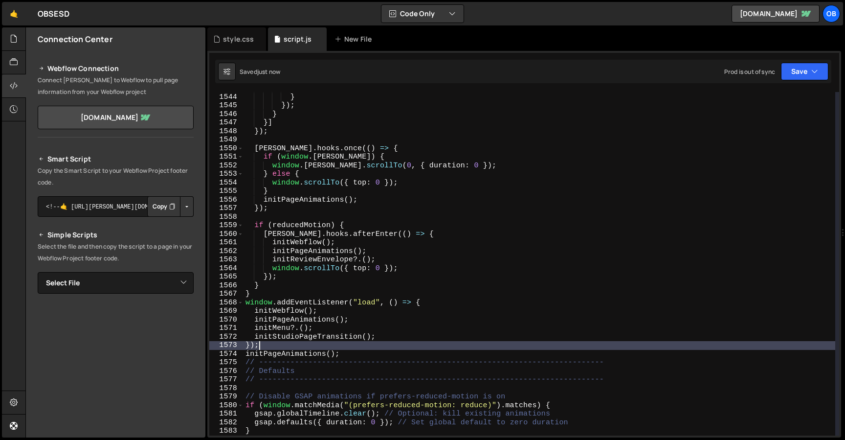
click at [314, 293] on div "initPageAnimations ( ) ; } }) ; } }] }) ; barba . hooks . once (( ) => { if ( w…" at bounding box center [540, 264] width 592 height 361
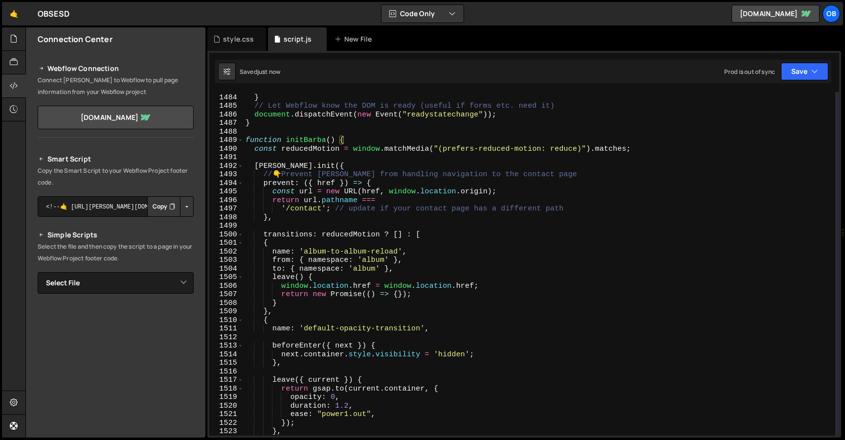
scroll to position [12584, 0]
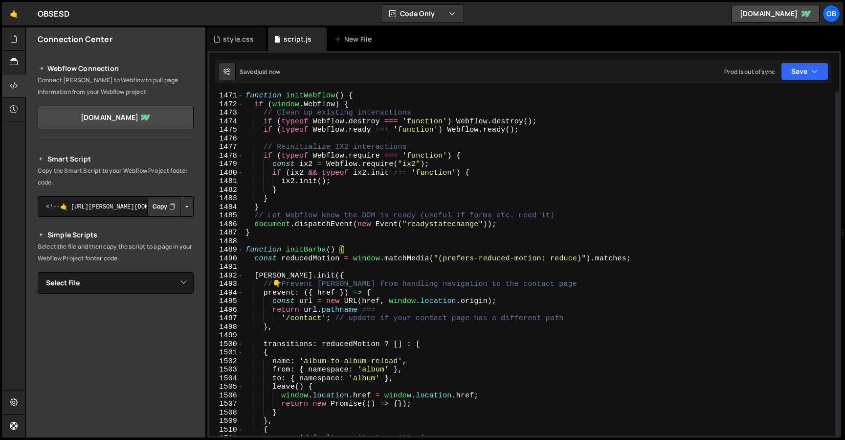
click at [245, 249] on div "function initWebflow ( ) { if ( window . Webflow ) { // Clean up existing inter…" at bounding box center [540, 271] width 592 height 361
type textarea "function initBarba() { const reducedMotion = window.matchMedia("(prefers-reduce…"
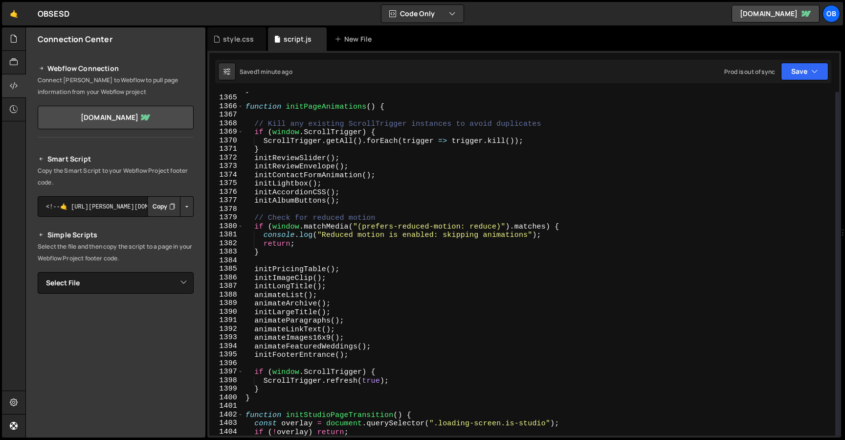
scroll to position [11675, 0]
click at [320, 276] on div "} function initPageAnimations ( ) { // Kill any existing ScrollTrigger instance…" at bounding box center [540, 265] width 592 height 361
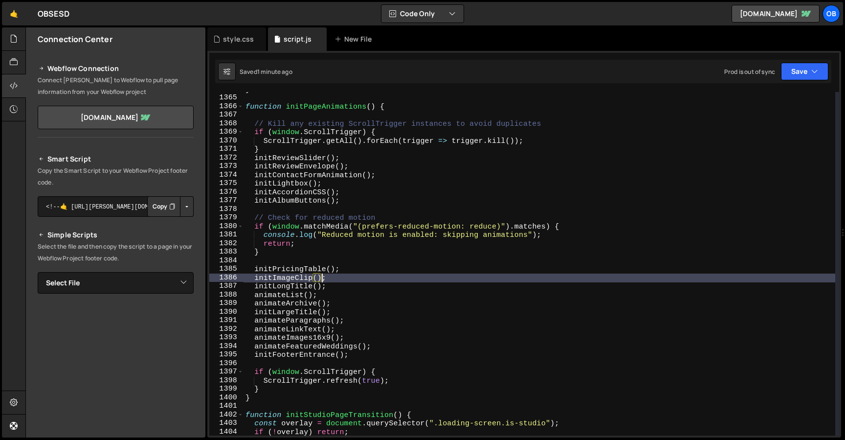
click at [420, 268] on div "} function initPageAnimations ( ) { // Kill any existing ScrollTrigger instance…" at bounding box center [540, 265] width 592 height 361
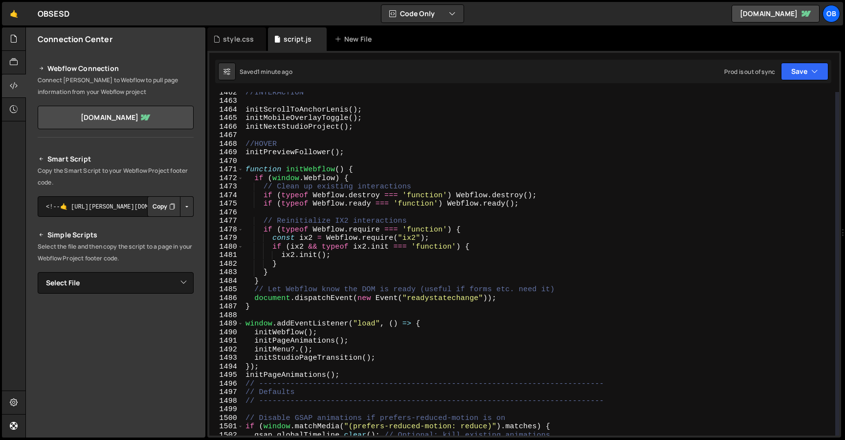
scroll to position [12512, 0]
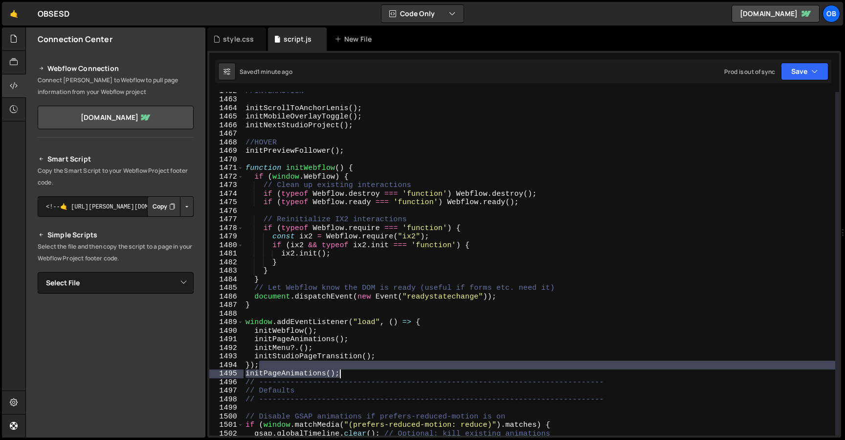
drag, startPoint x: 377, startPoint y: 369, endPoint x: 346, endPoint y: 370, distance: 30.4
click at [346, 370] on div "//INTERACTION initScrollToAnchorLenis ( ) ; initMobileOverlayToggle ( ) ; initN…" at bounding box center [540, 267] width 592 height 361
click at [361, 373] on div "//INTERACTION initScrollToAnchorLenis ( ) ; initMobileOverlayToggle ( ) ; initN…" at bounding box center [540, 263] width 592 height 343
type textarea "initPageAnimations();"
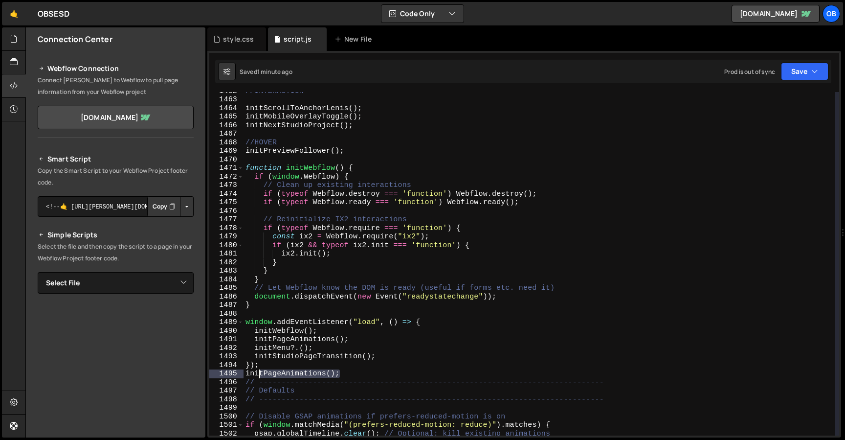
drag, startPoint x: 364, startPoint y: 373, endPoint x: 234, endPoint y: 375, distance: 130.1
click at [234, 375] on div "initPageAnimations(); 1462 1463 1464 1465 1466 1467 1468 1469 1470 1471 1472 14…" at bounding box center [524, 263] width 630 height 343
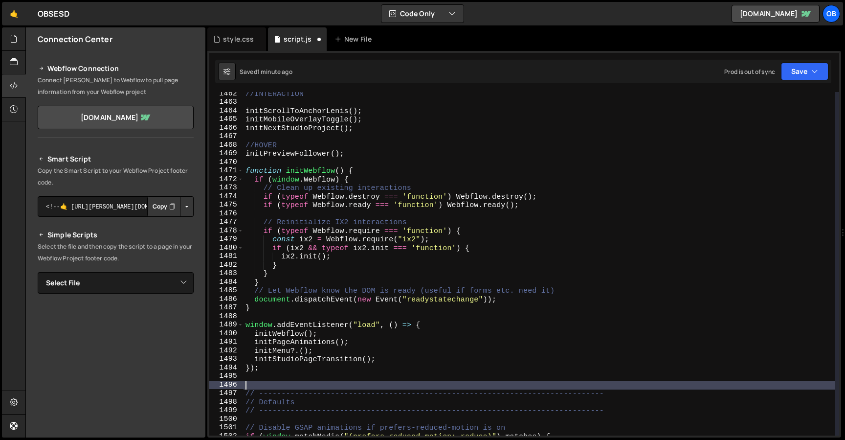
scroll to position [12508, 0]
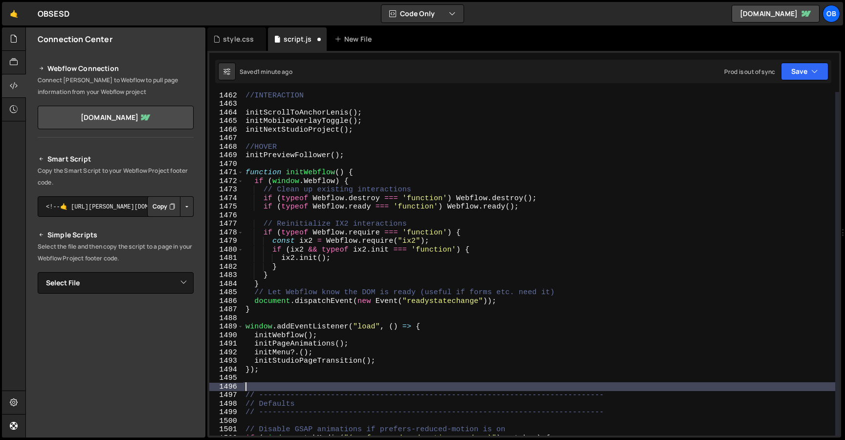
click at [246, 327] on div "//INTERACTION initScrollToAnchorLenis ( ) ; initMobileOverlayToggle ( ) ; initN…" at bounding box center [540, 271] width 592 height 361
type textarea "window.addEventListener("load", () => { initWebflow();"
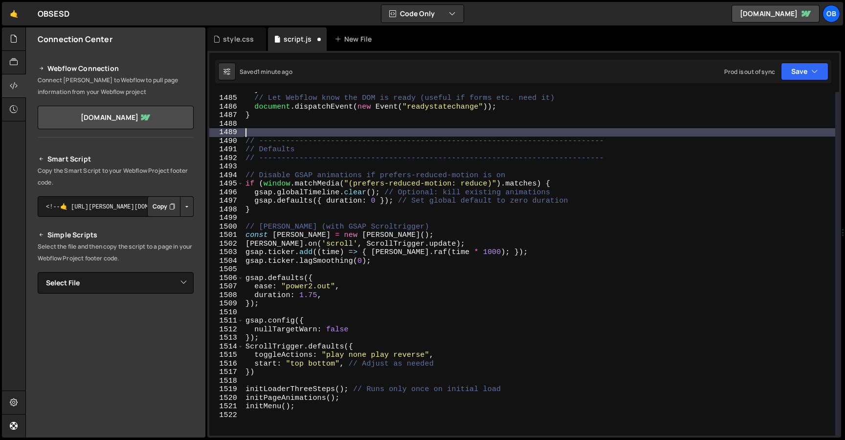
scroll to position [12828, 0]
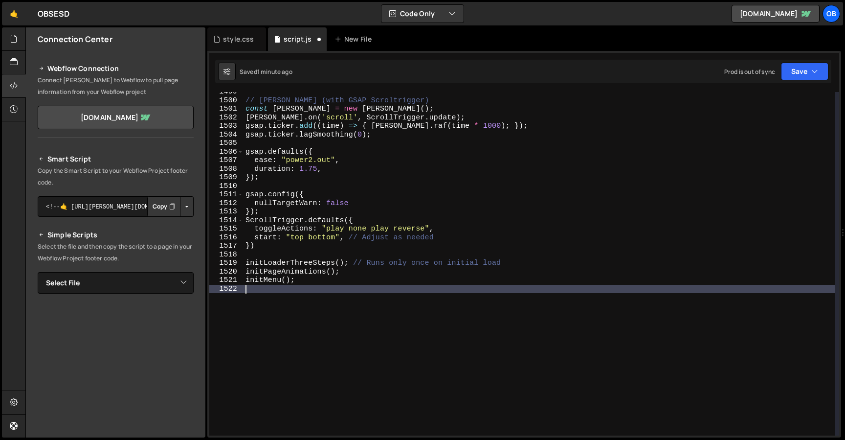
click at [334, 315] on div "// Lenis (with GSAP Scroltrigger) const lenis = new Lenis ( ) ; lenis . on ( 's…" at bounding box center [540, 268] width 592 height 361
paste textarea "initPageAnimations();"
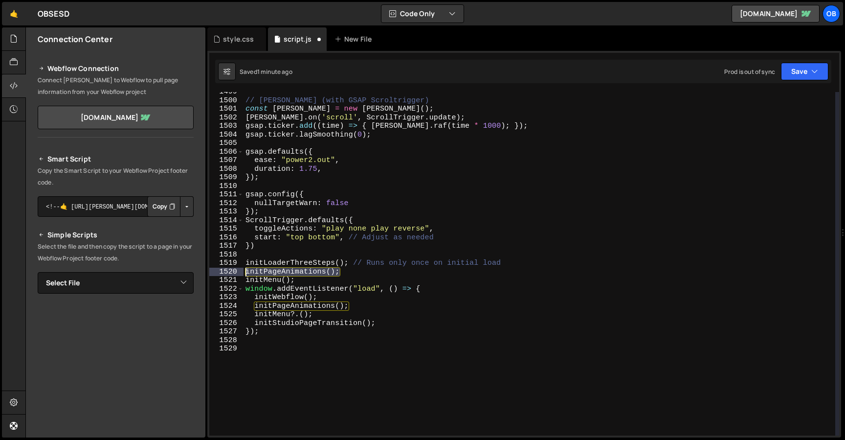
drag, startPoint x: 350, startPoint y: 273, endPoint x: 231, endPoint y: 273, distance: 118.9
click at [231, 273] on div "1499 1500 1501 1502 1503 1504 1505 1506 1507 1508 1509 1510 1511 1512 1513 1514…" at bounding box center [524, 263] width 630 height 343
type textarea "initPageAnimations();"
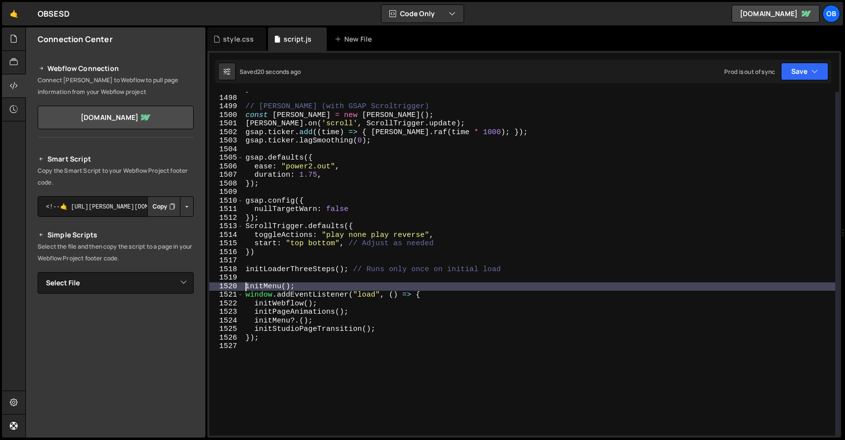
scroll to position [12813, 0]
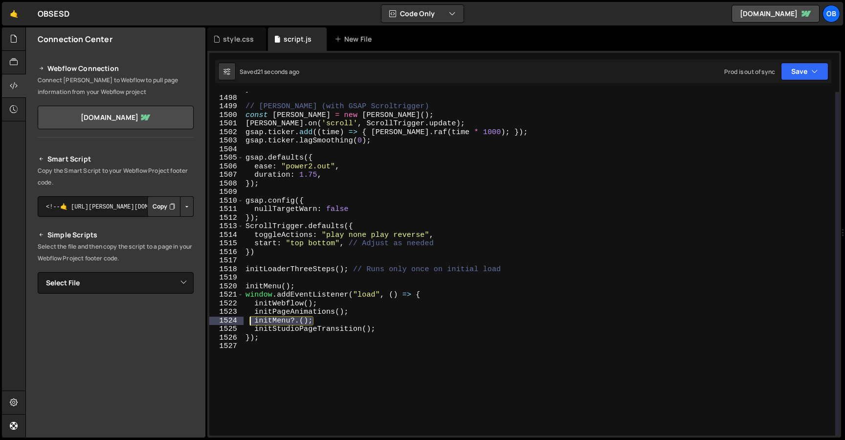
drag, startPoint x: 334, startPoint y: 323, endPoint x: 234, endPoint y: 323, distance: 100.3
click at [234, 323] on div "initMenu(); 1497 1498 1499 1500 1501 1502 1503 1504 1505 1506 1507 1508 1509 15…" at bounding box center [524, 263] width 630 height 343
type textarea "initMenu?.();"
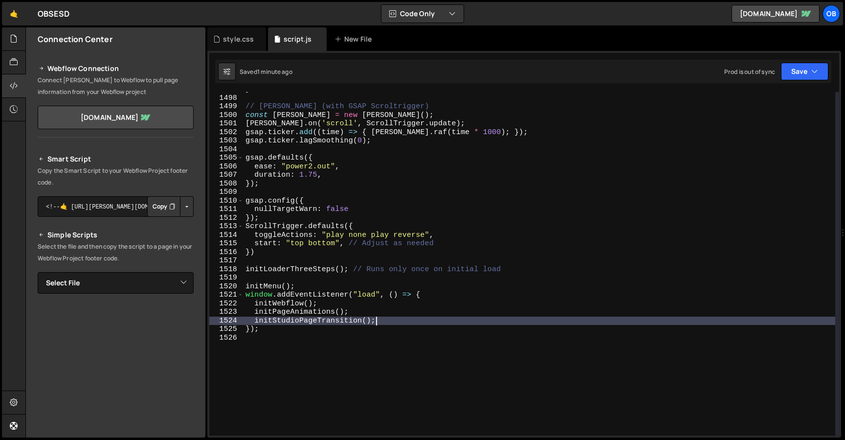
click at [377, 322] on div "} // Lenis (with GSAP Scroltrigger) const lenis = new Lenis ( ) ; lenis . on ( …" at bounding box center [540, 265] width 592 height 361
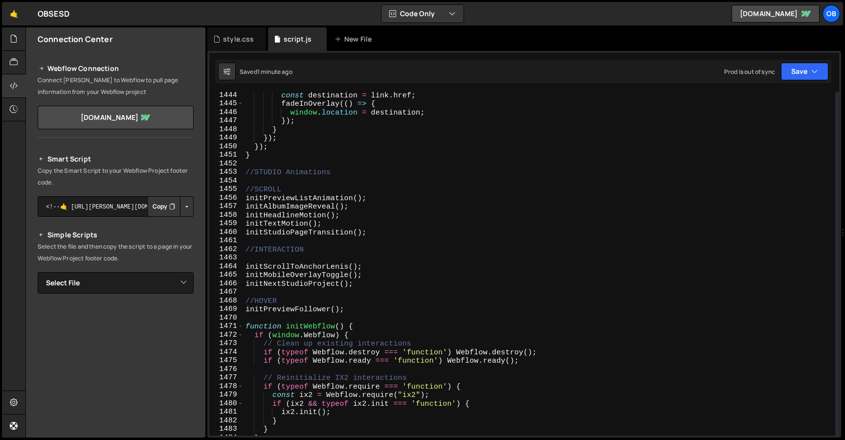
scroll to position [12345, 0]
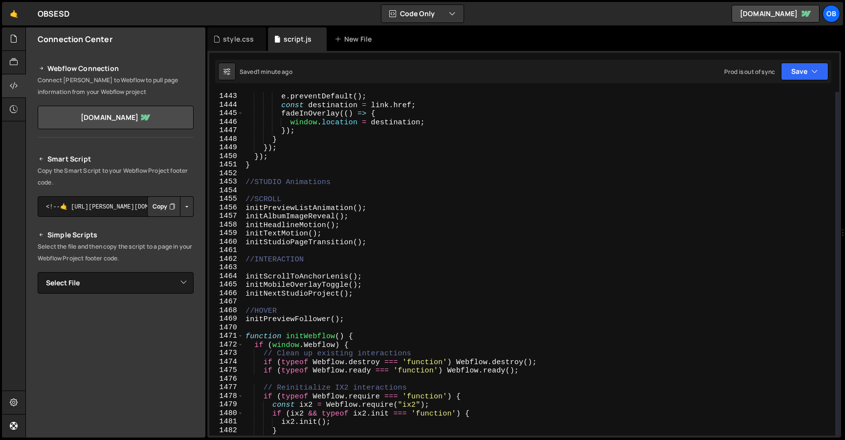
click at [350, 297] on div ") { e . preventDefault ( ) ; const destination = link . href ; fadeInOverlay ((…" at bounding box center [540, 264] width 592 height 361
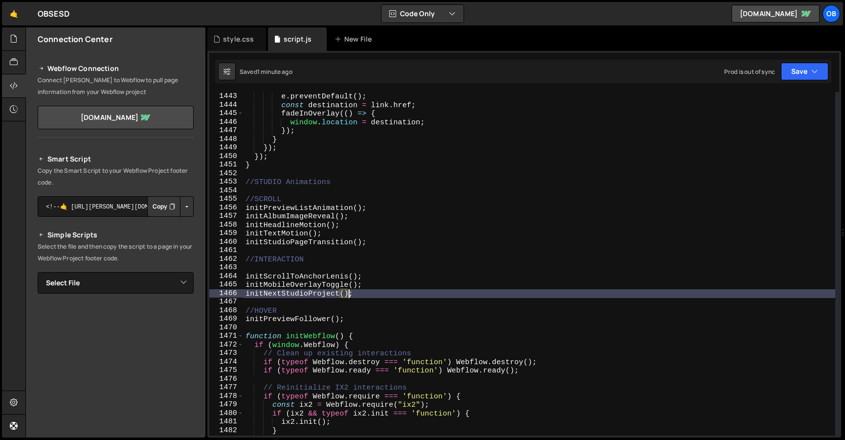
click at [332, 205] on div ") { e . preventDefault ( ) ; const destination = link . href ; fadeInOverlay ((…" at bounding box center [540, 264] width 592 height 361
type textarea "initPreviewListAnimation();"
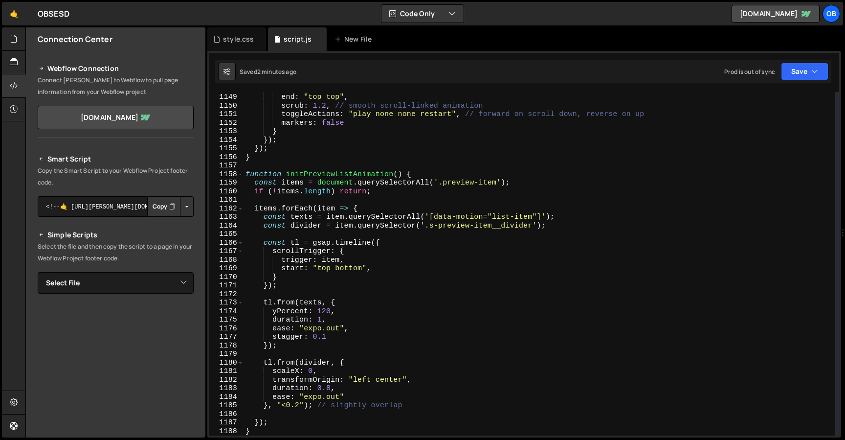
scroll to position [9843, 0]
